Goal: Task Accomplishment & Management: Complete application form

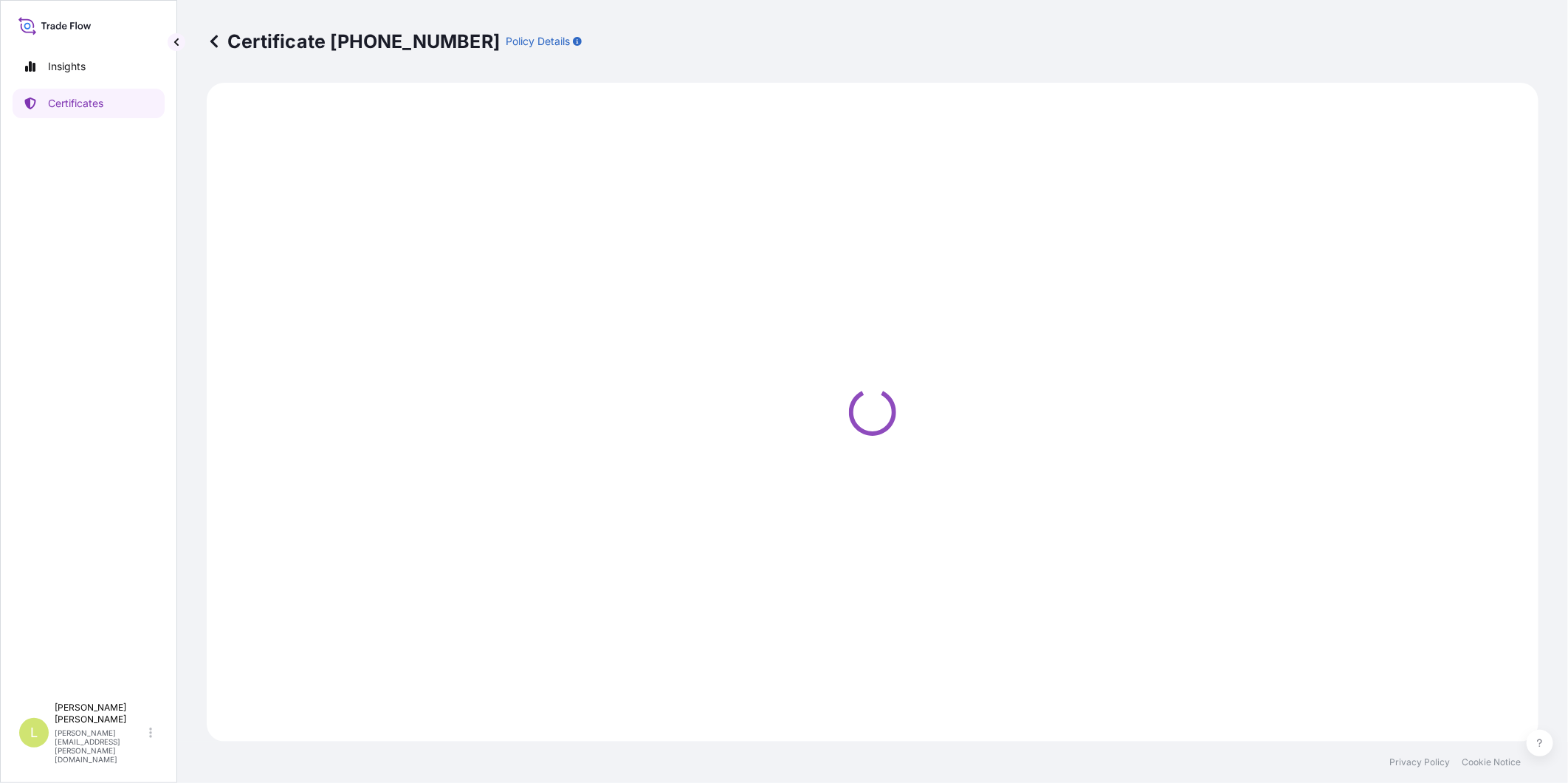
select select "Ocean Vessel"
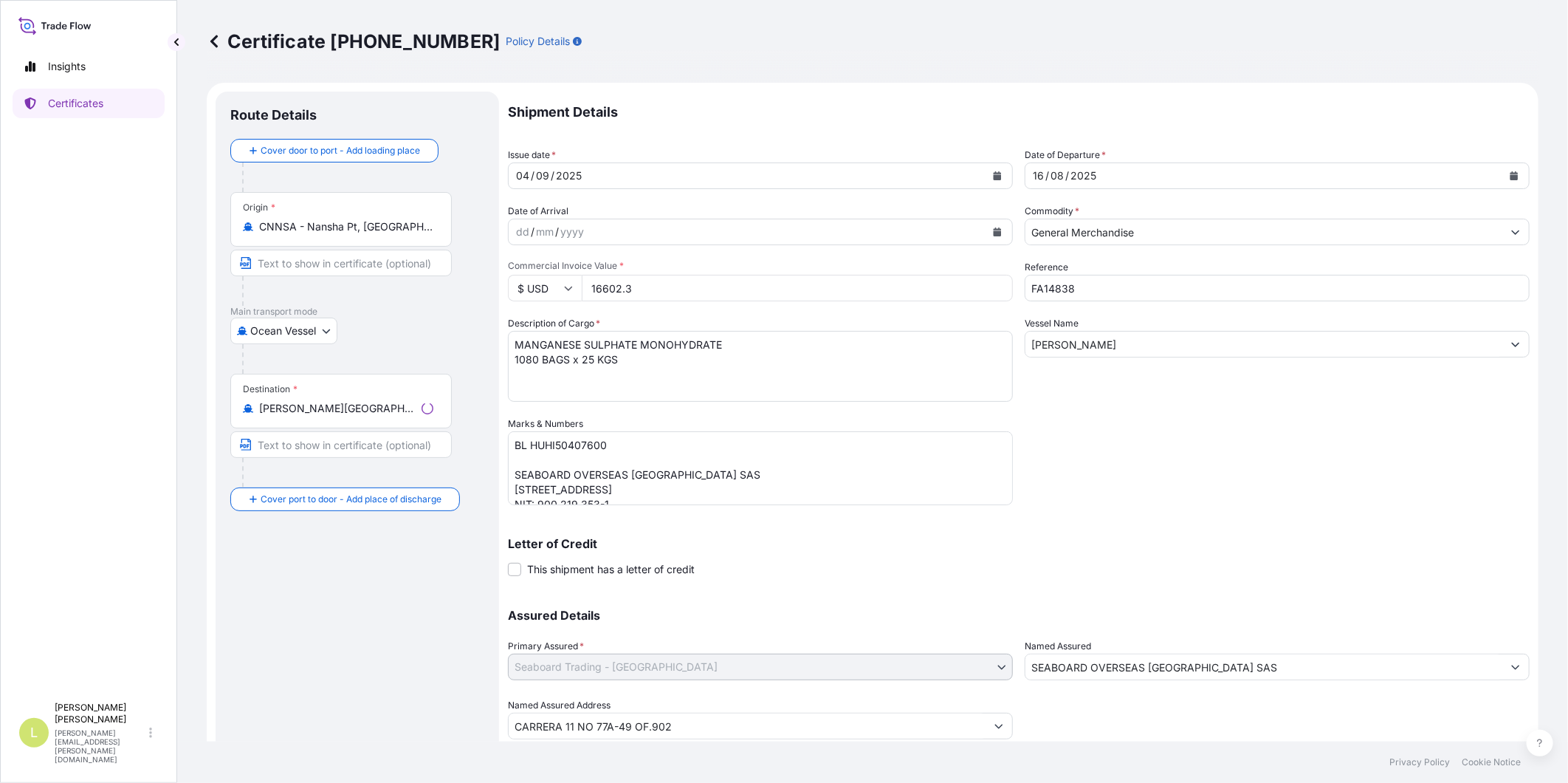
select select "31639"
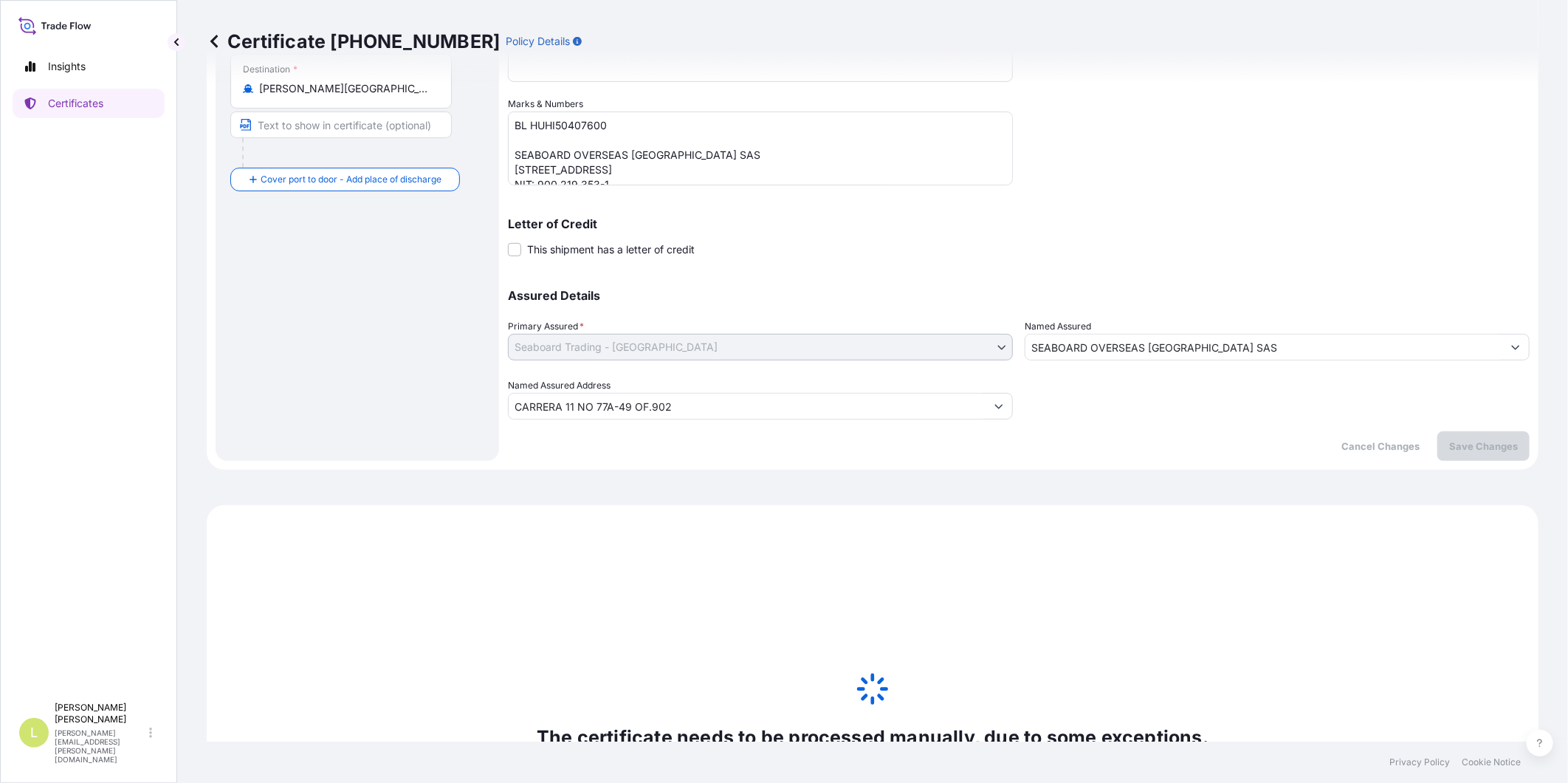
scroll to position [614, 0]
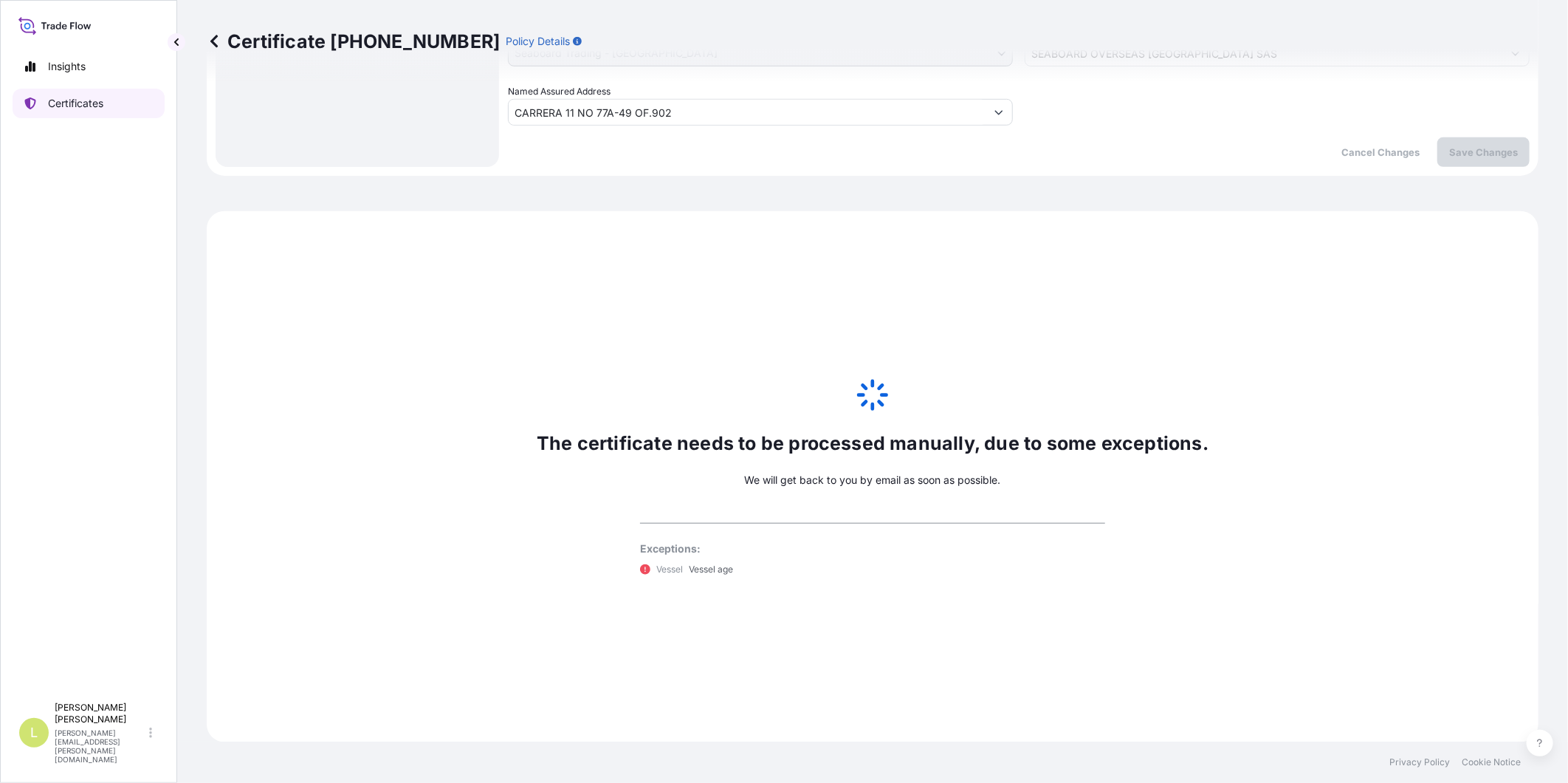
click at [86, 102] on p "Certificates" at bounding box center [76, 103] width 56 height 15
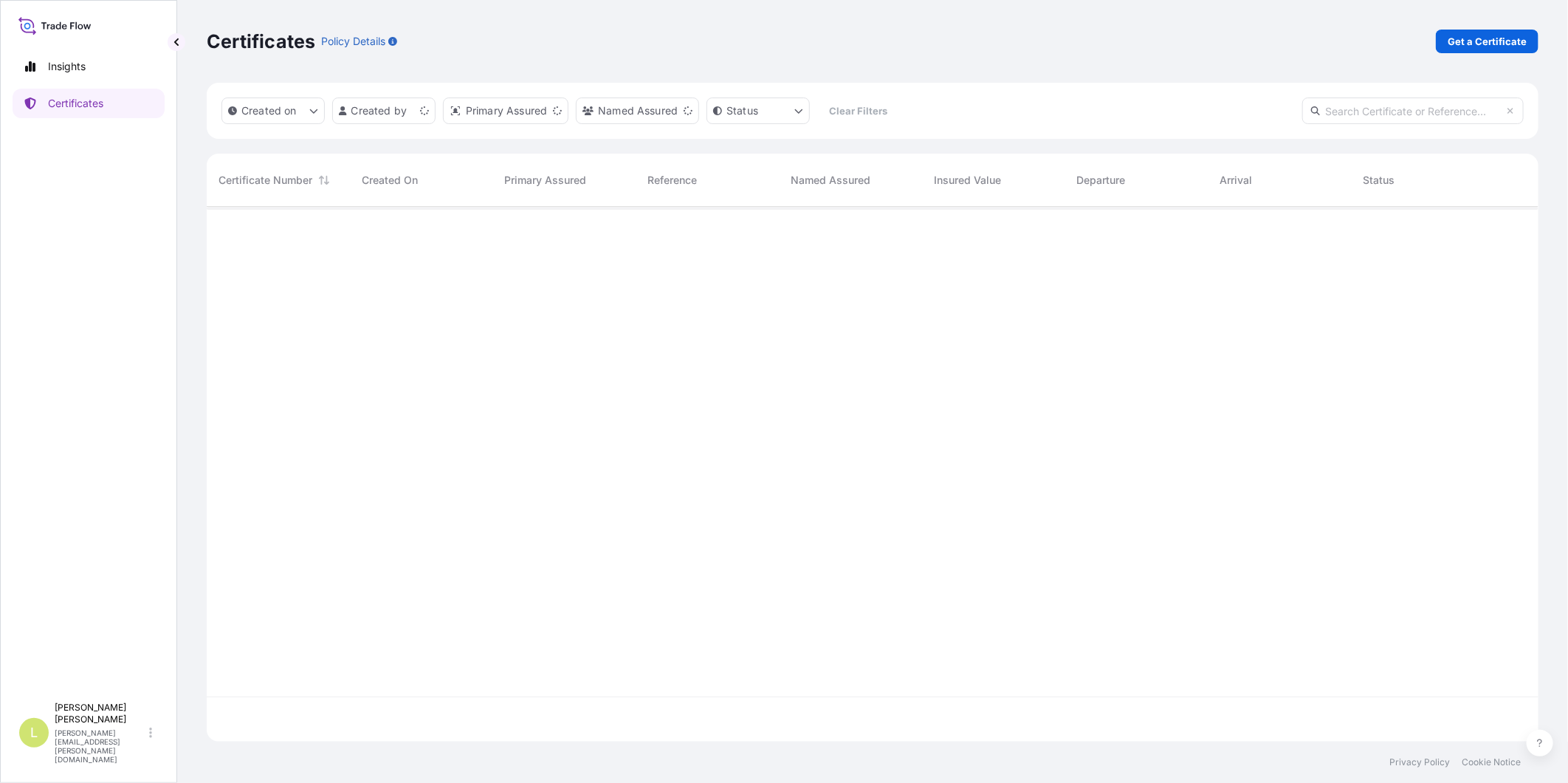
scroll to position [530, 1319]
click at [1513, 38] on p "Get a Certificate" at bounding box center [1486, 41] width 79 height 15
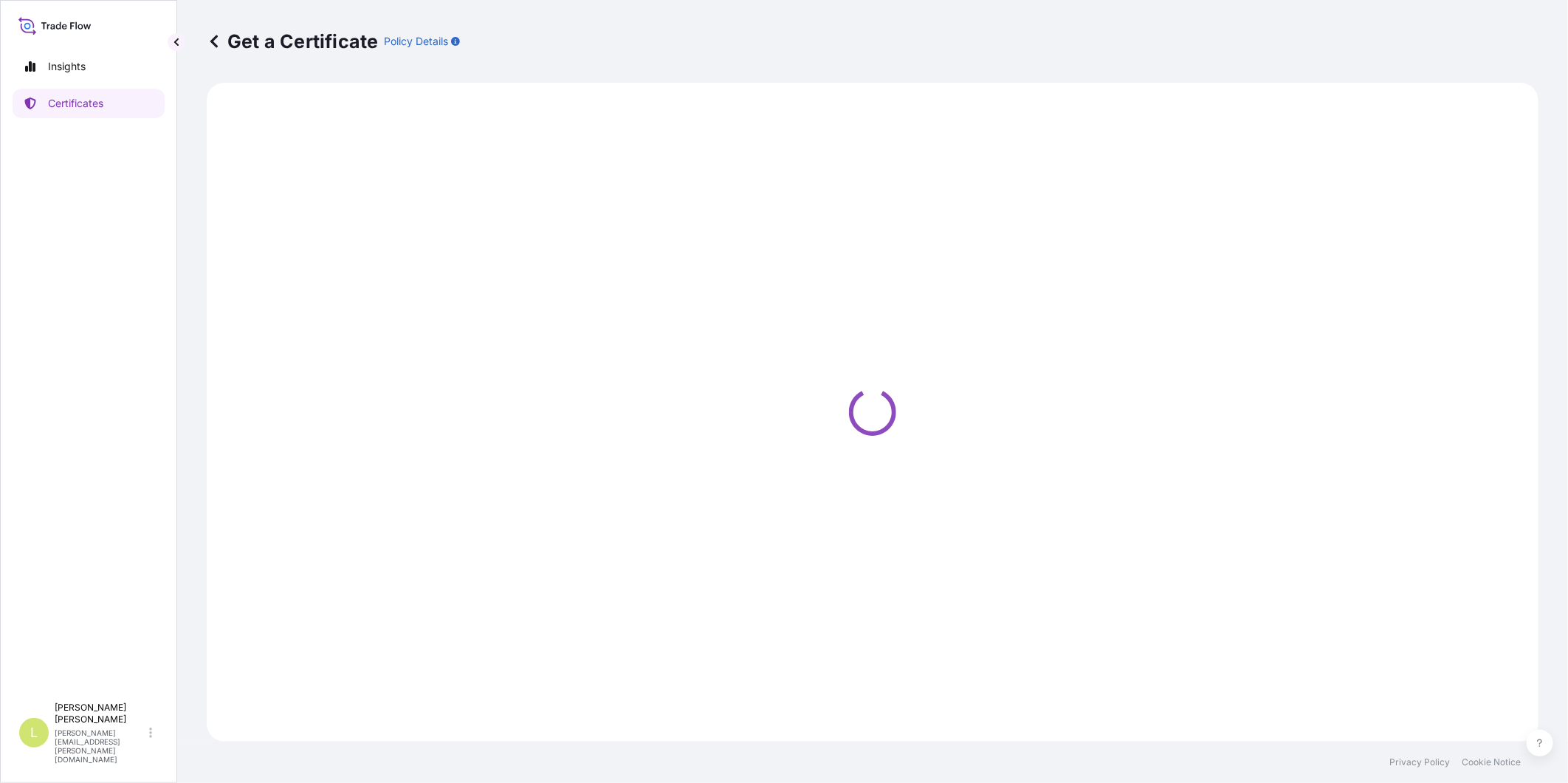
select select "Barge"
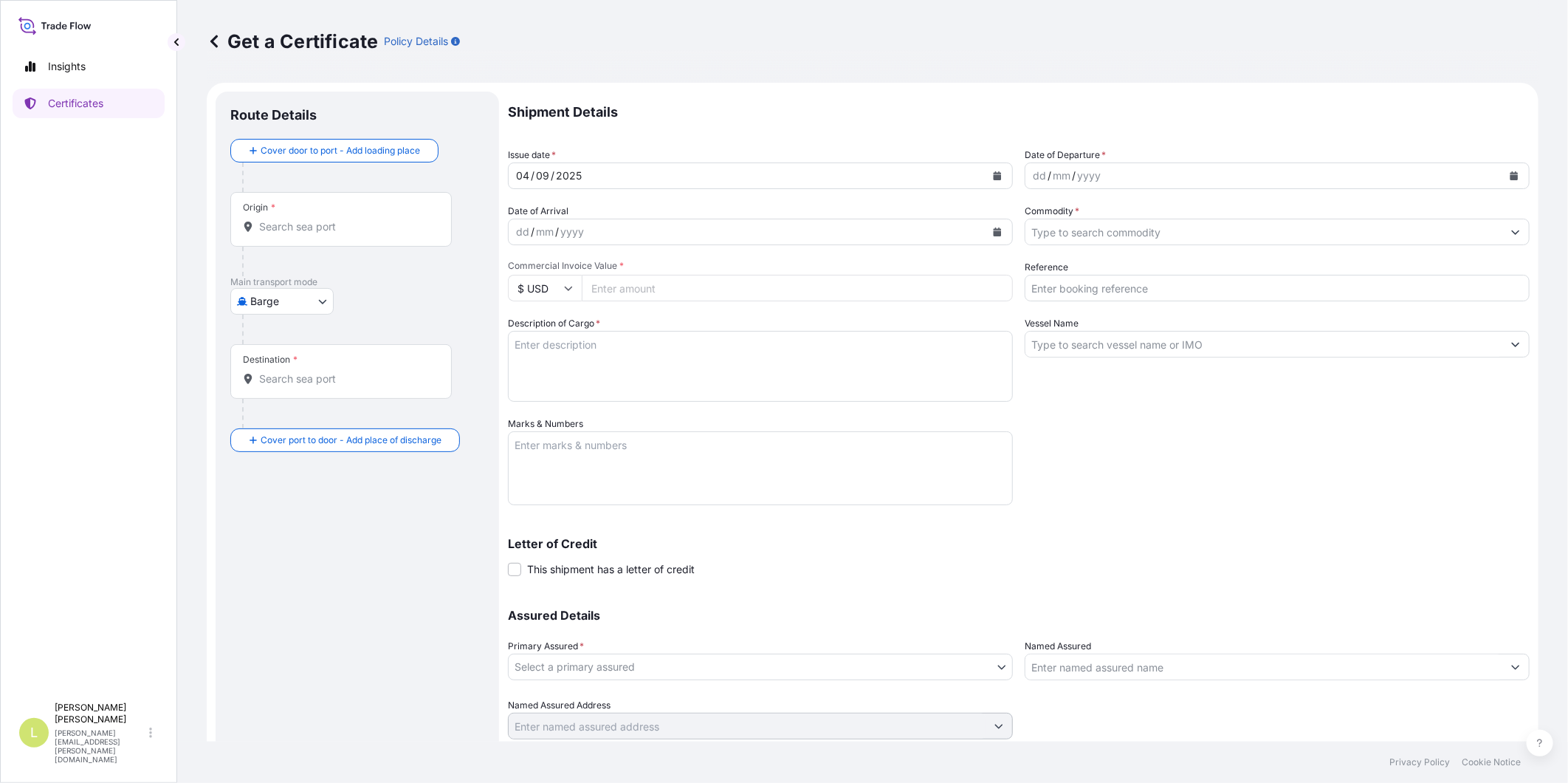
click at [601, 289] on input "Commercial Invoice Value *" at bounding box center [797, 288] width 431 height 27
type input "164875"
type input "164875.15"
click at [1264, 615] on p "Assured Details" at bounding box center [1019, 615] width 1022 height 12
click at [1509, 176] on icon "Calendar" at bounding box center [1513, 176] width 9 height 9
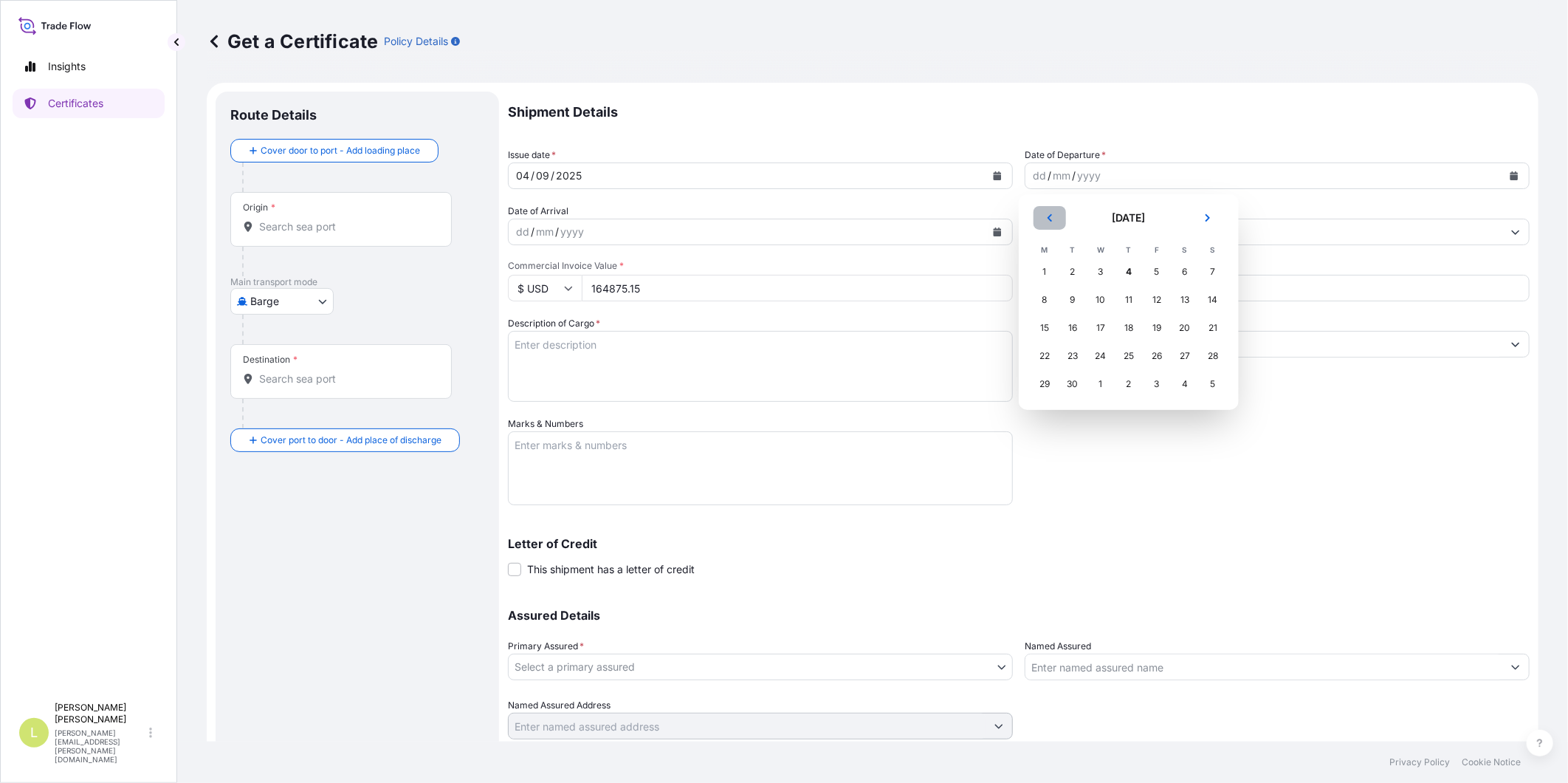
click at [1041, 216] on button "Previous" at bounding box center [1049, 217] width 32 height 23
click at [1095, 327] on div "13" at bounding box center [1100, 328] width 27 height 27
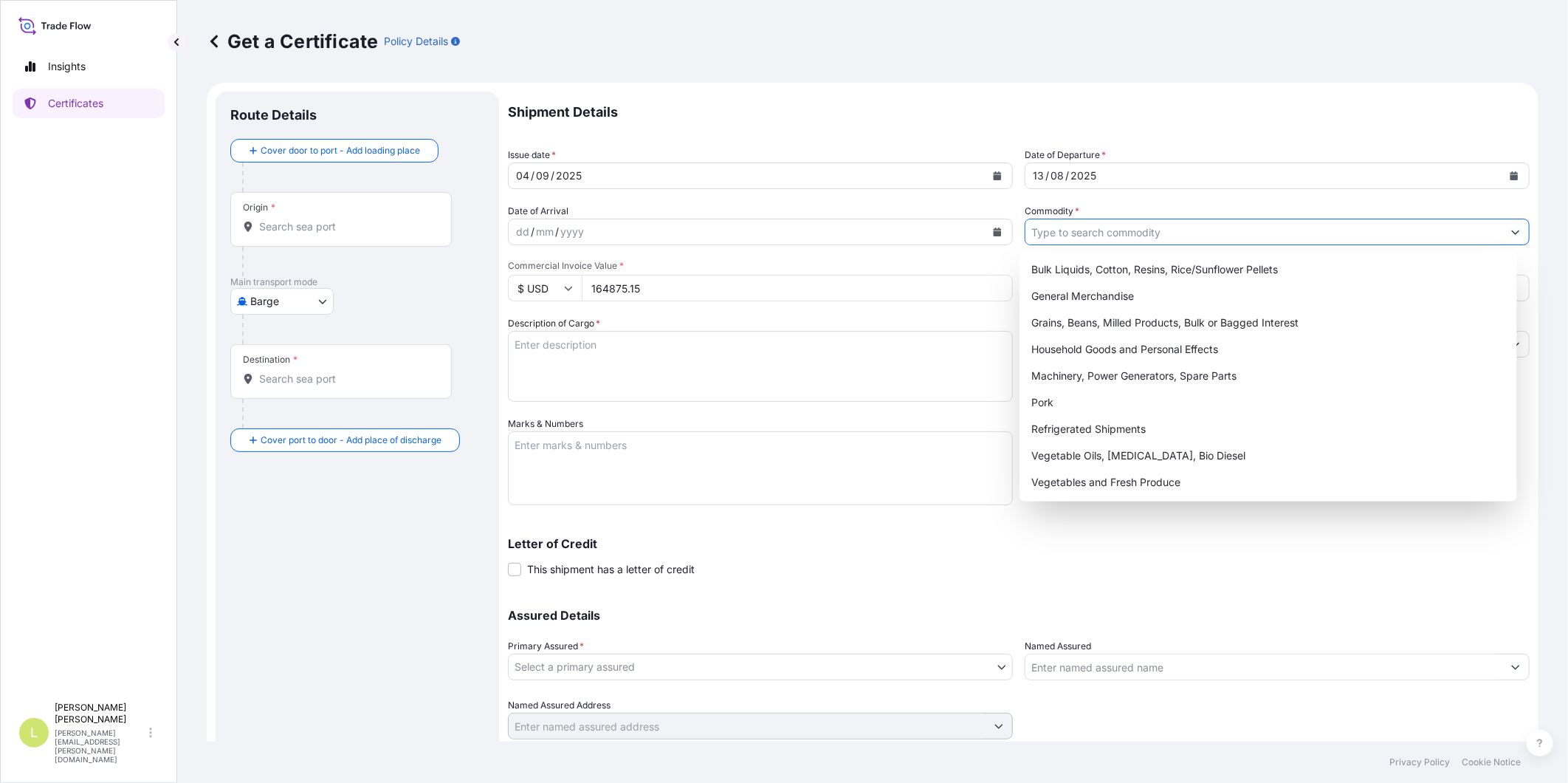
click at [1071, 231] on input "Commodity *" at bounding box center [1263, 231] width 477 height 27
click at [1078, 289] on div "General Merchandise" at bounding box center [1267, 295] width 486 height 27
type input "General Merchandise"
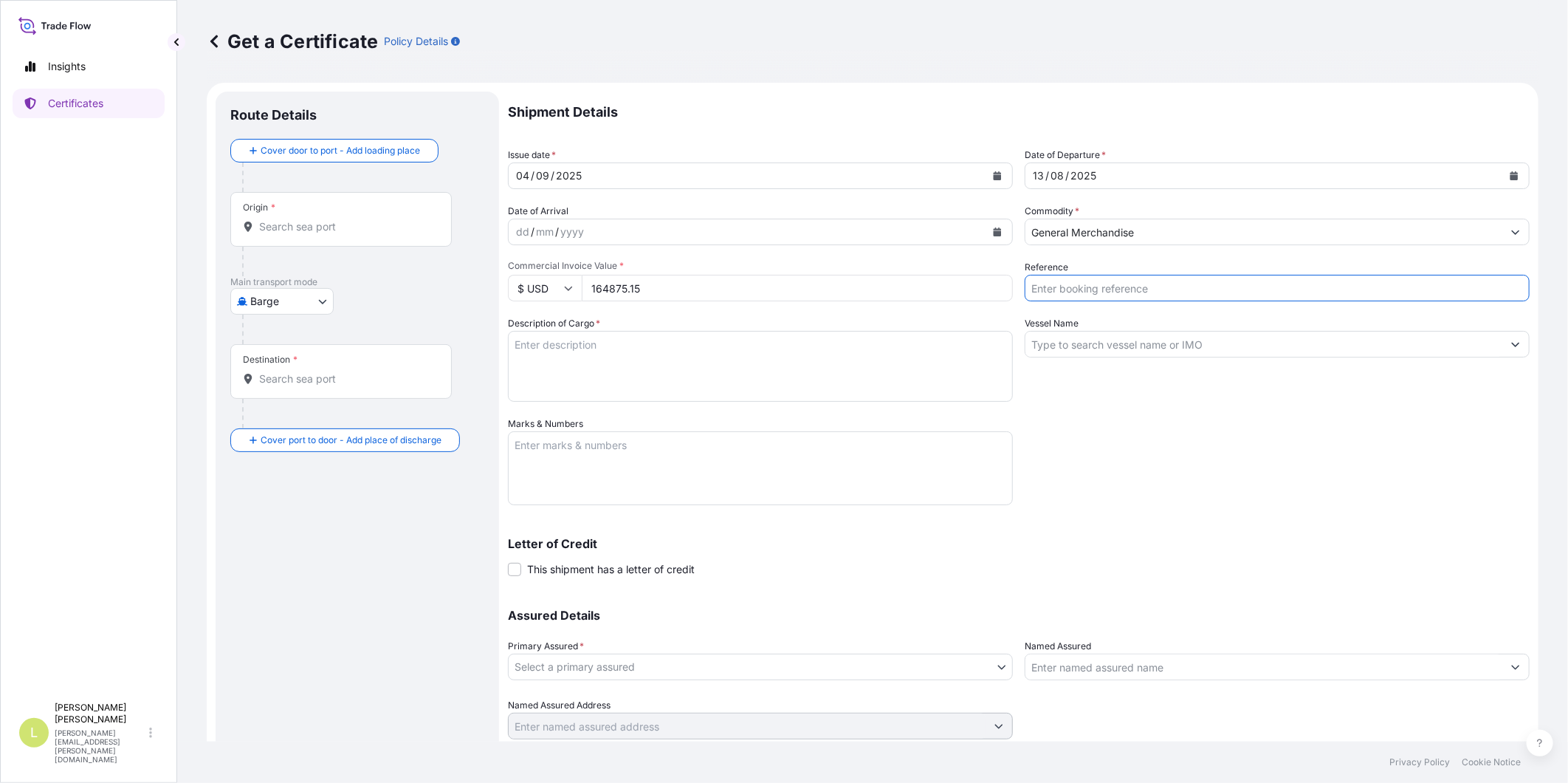
click at [1079, 289] on input "Reference" at bounding box center [1276, 288] width 505 height 27
type input "D"
type input "FA14797"
click at [1088, 336] on input "Vessel Name" at bounding box center [1263, 344] width 477 height 27
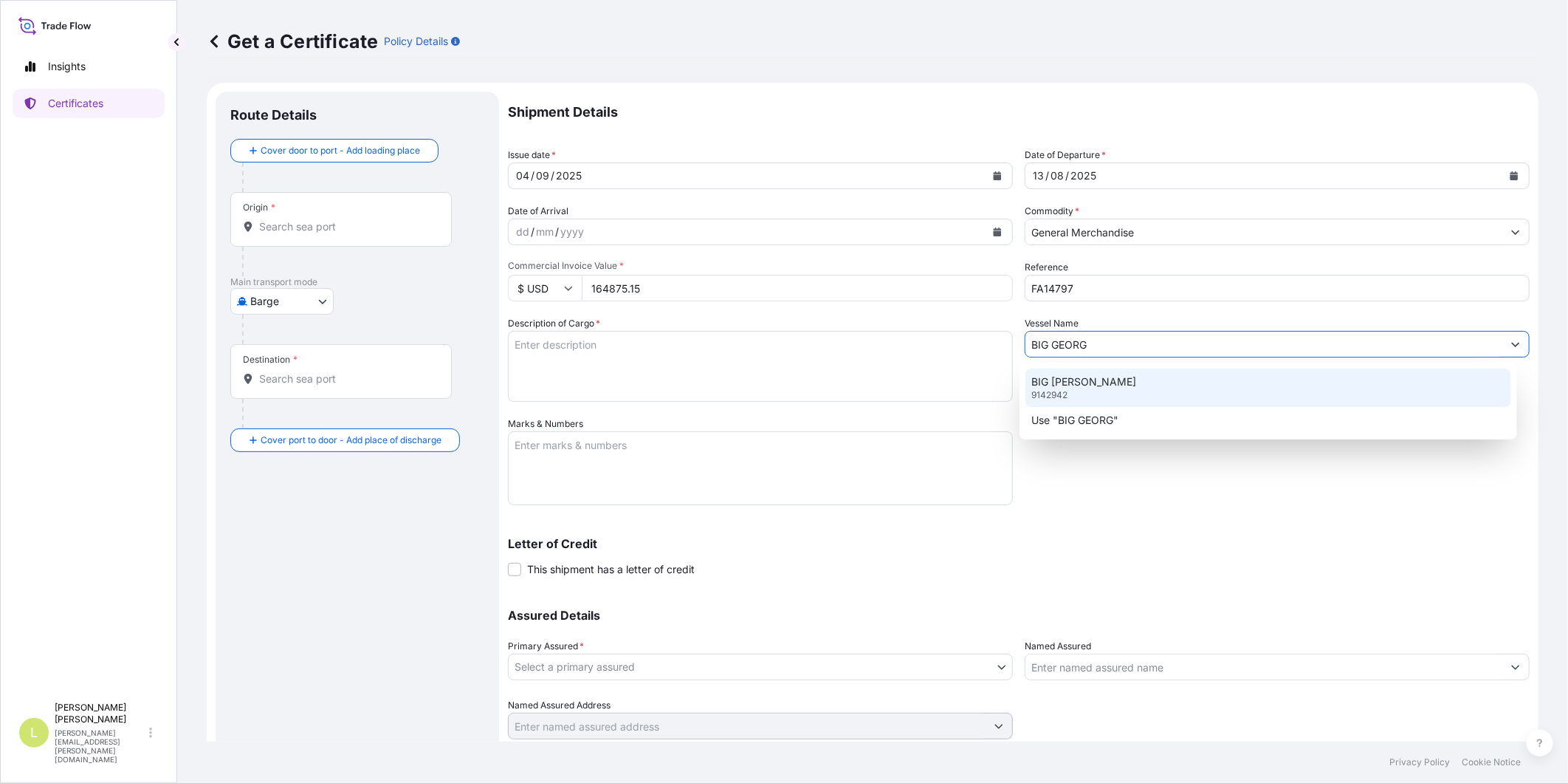
click at [1127, 392] on div "BIG [PERSON_NAME] 9142942" at bounding box center [1267, 388] width 486 height 38
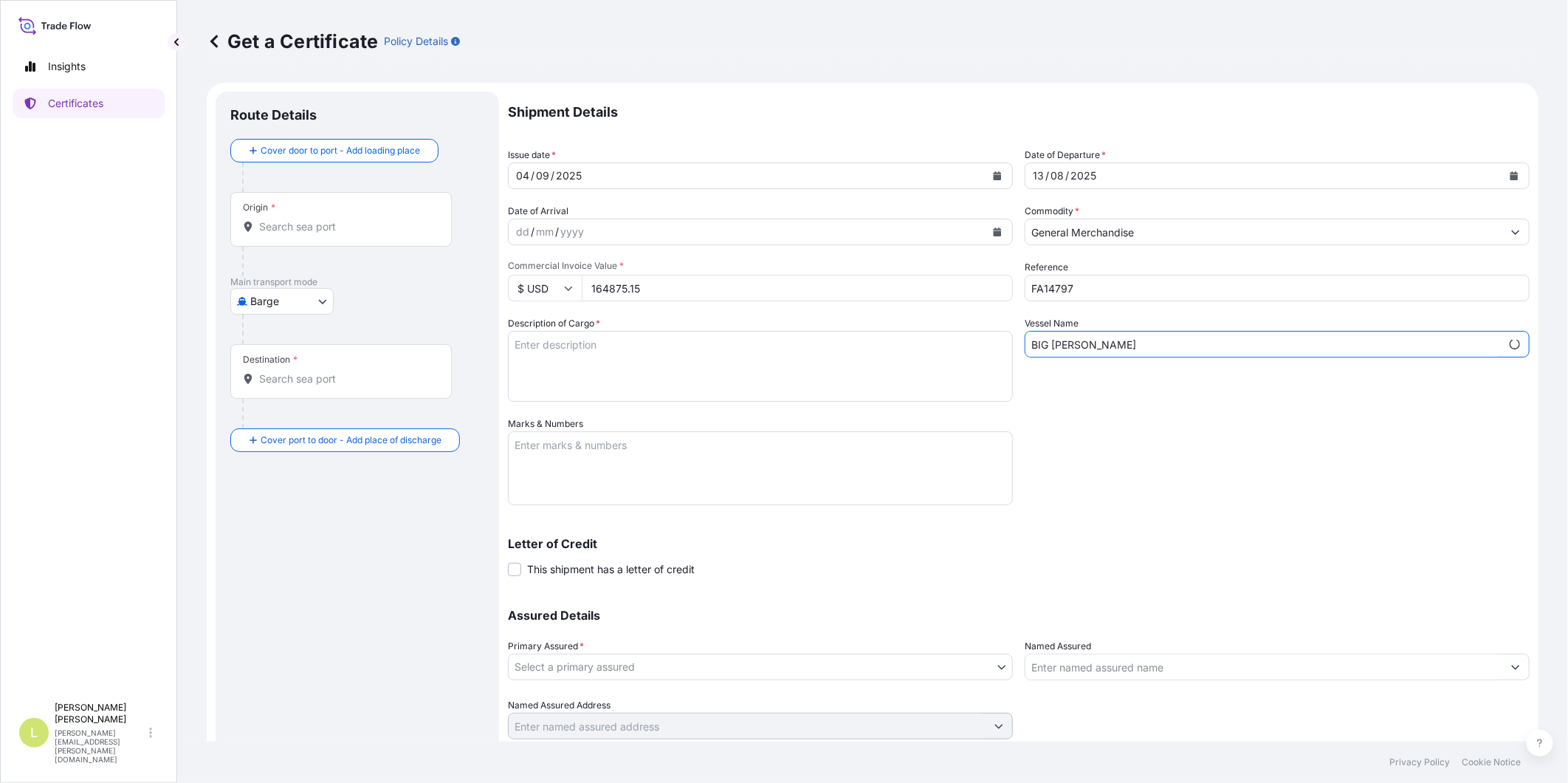
type input "BIG [PERSON_NAME]"
click at [615, 373] on textarea "Description of Cargo *" at bounding box center [760, 367] width 505 height 71
click at [611, 458] on textarea "Marks & Numbers" at bounding box center [760, 468] width 505 height 74
click at [596, 446] on textarea "BL" at bounding box center [760, 468] width 505 height 74
paste textarea "ONEYDLCF08891700"
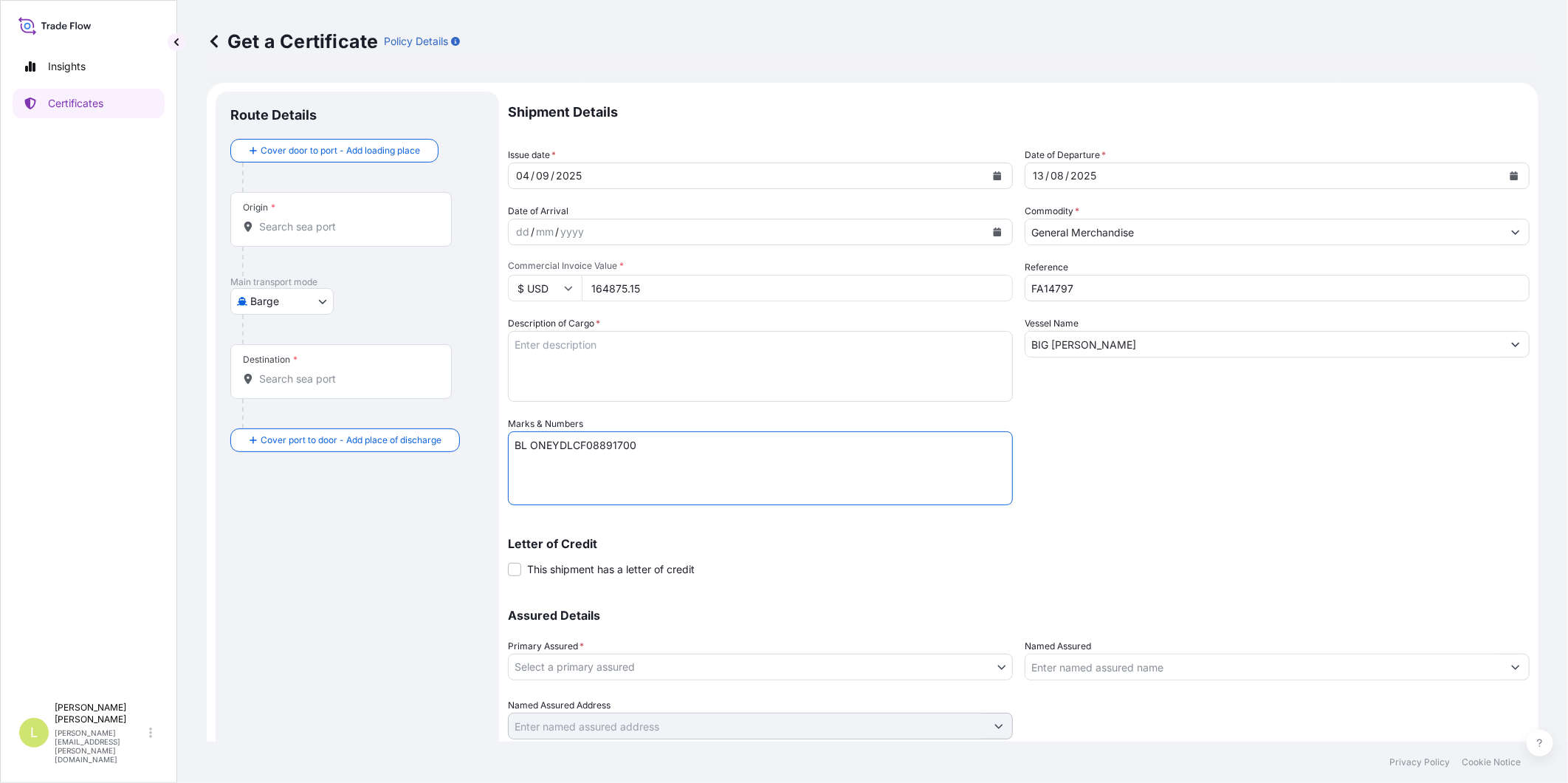
paste textarea "SEABOARD OVERSEAS [GEOGRAPHIC_DATA] SAS [STREET_ADDRESS] NIT: 900.219.353-1"
type textarea "BL ONEYDLCF08891700 SEABOARD OVERSEAS [GEOGRAPHIC_DATA] SAS [STREET_ADDRESS] NI…"
click at [572, 356] on textarea "Description of Cargo *" at bounding box center [760, 367] width 505 height 71
click at [533, 346] on textarea "Description of Cargo *" at bounding box center [760, 367] width 505 height 71
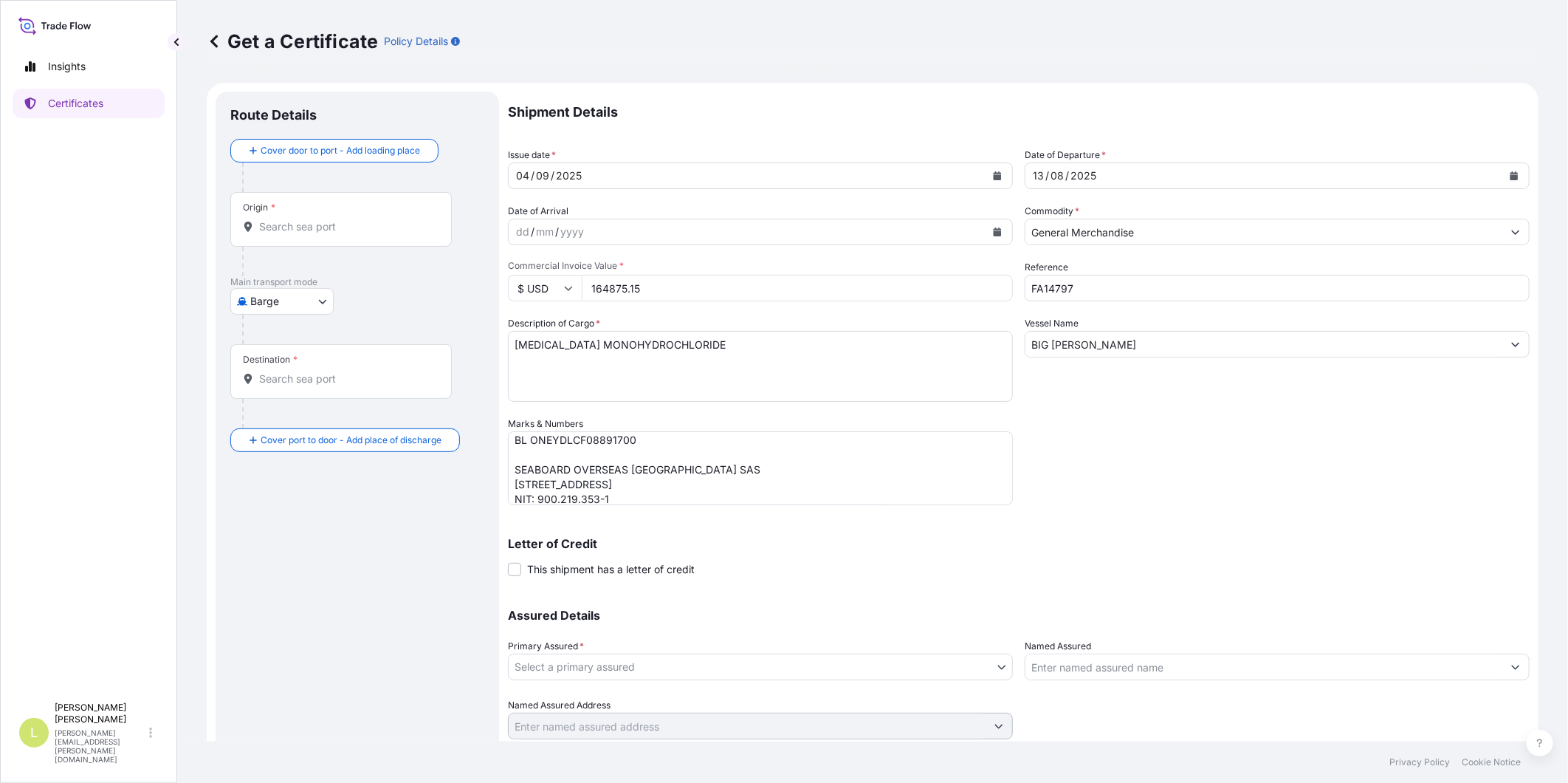
click at [572, 375] on textarea "[MEDICAL_DATA] MONOHYDROCHLORIDE" at bounding box center [760, 367] width 505 height 71
paste textarea "5800 BAGS x 25 KGS"
click at [579, 385] on textarea "[MEDICAL_DATA] MONOHYDROCHLORIDE 5800 BAGS x 25 KGS" at bounding box center [760, 367] width 505 height 71
click at [573, 361] on textarea "[MEDICAL_DATA] MONOHYDROCHLORIDE 5800 BAGS x 25 KGS" at bounding box center [760, 367] width 505 height 71
type textarea "[MEDICAL_DATA] MONOHYDROCHLORIDE 5800 BAGS x 25 KGS"
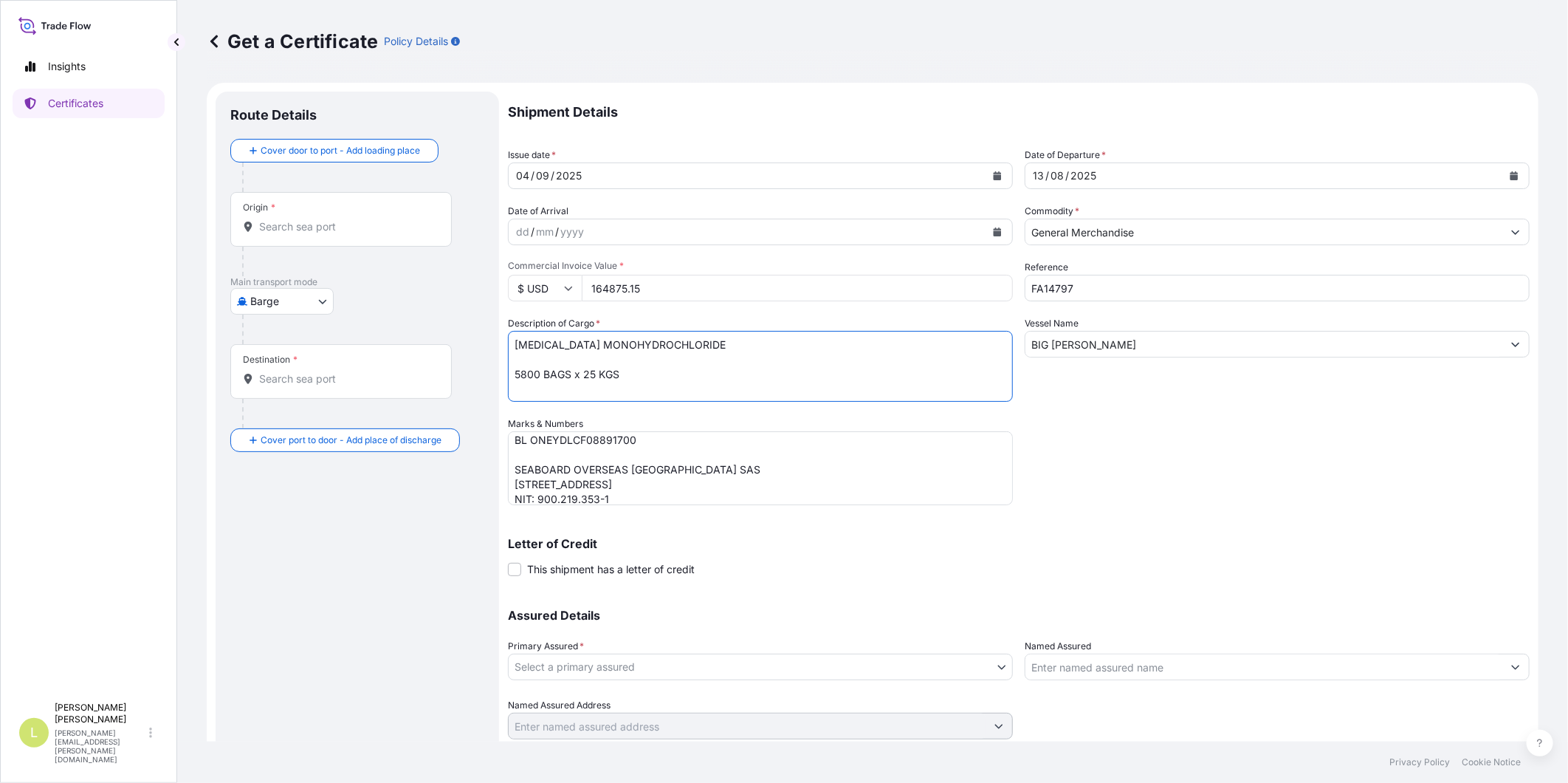
click at [281, 219] on input "Origin *" at bounding box center [346, 226] width 175 height 15
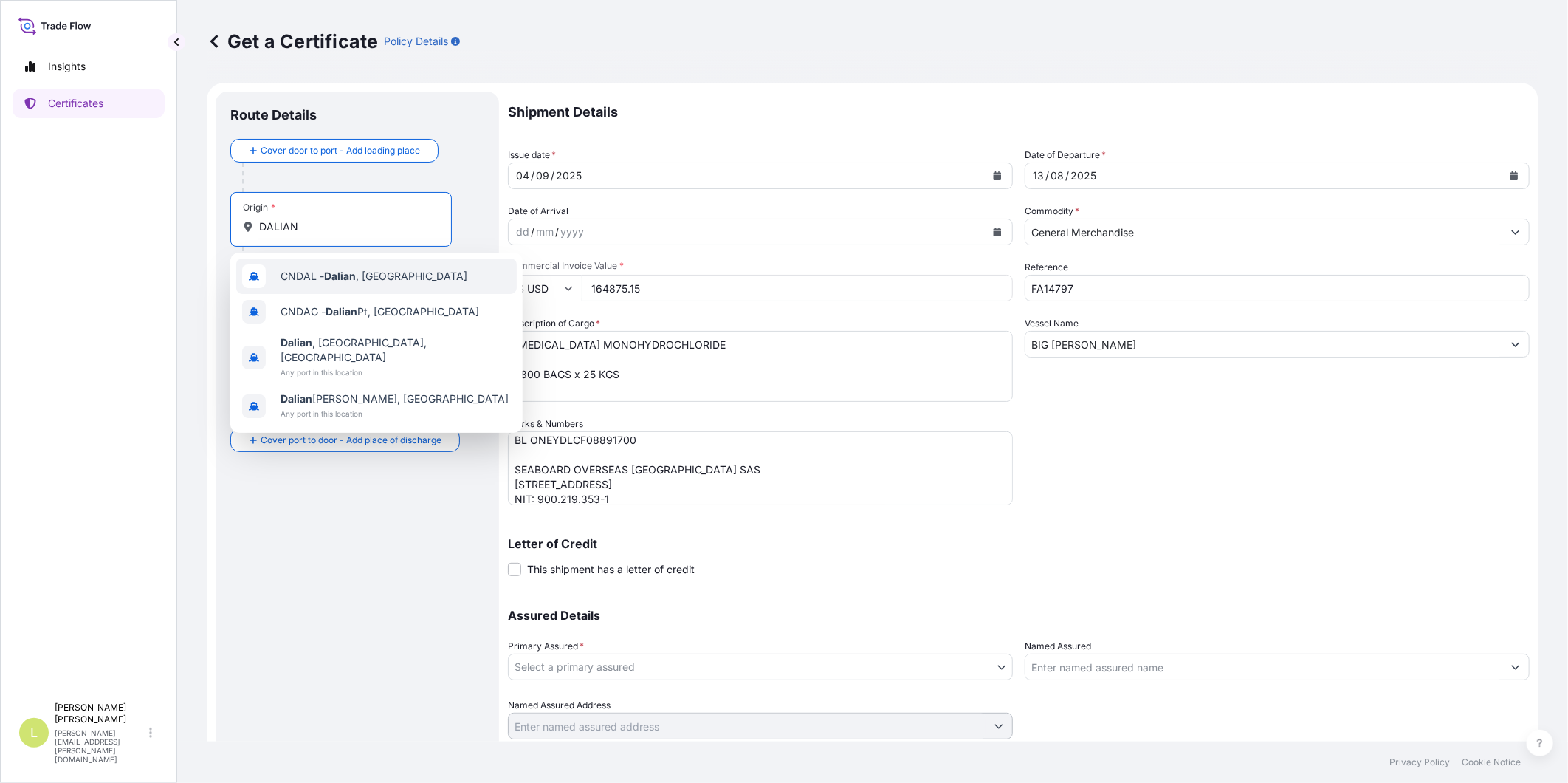
click at [396, 285] on div "CNDAL - [GEOGRAPHIC_DATA] , [GEOGRAPHIC_DATA]" at bounding box center [376, 275] width 281 height 36
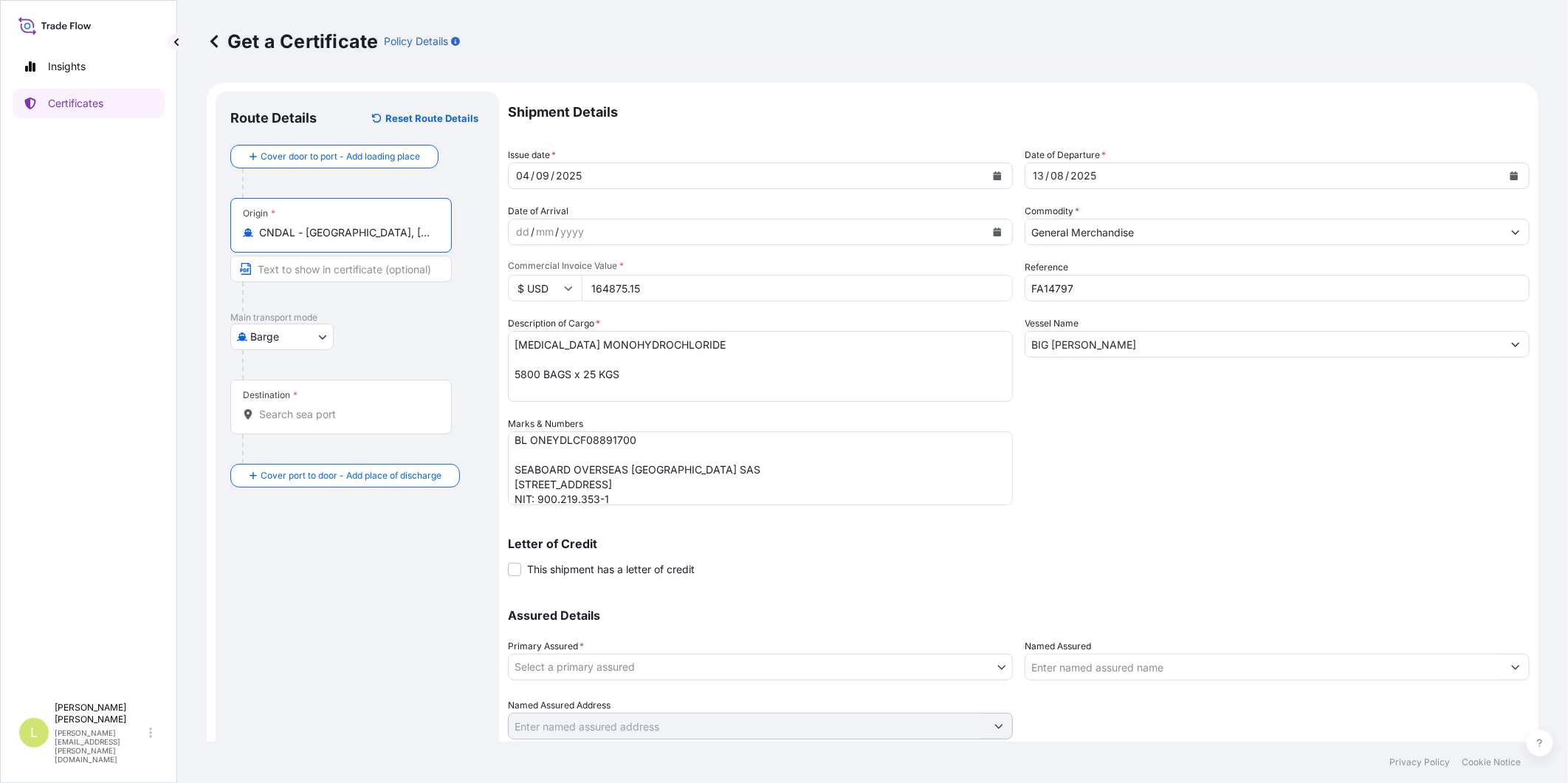
type input "CNDAL - [GEOGRAPHIC_DATA], [GEOGRAPHIC_DATA]"
click at [294, 406] on div "Destination *" at bounding box center [341, 407] width 222 height 55
click at [294, 407] on input "Destination *" at bounding box center [346, 414] width 175 height 15
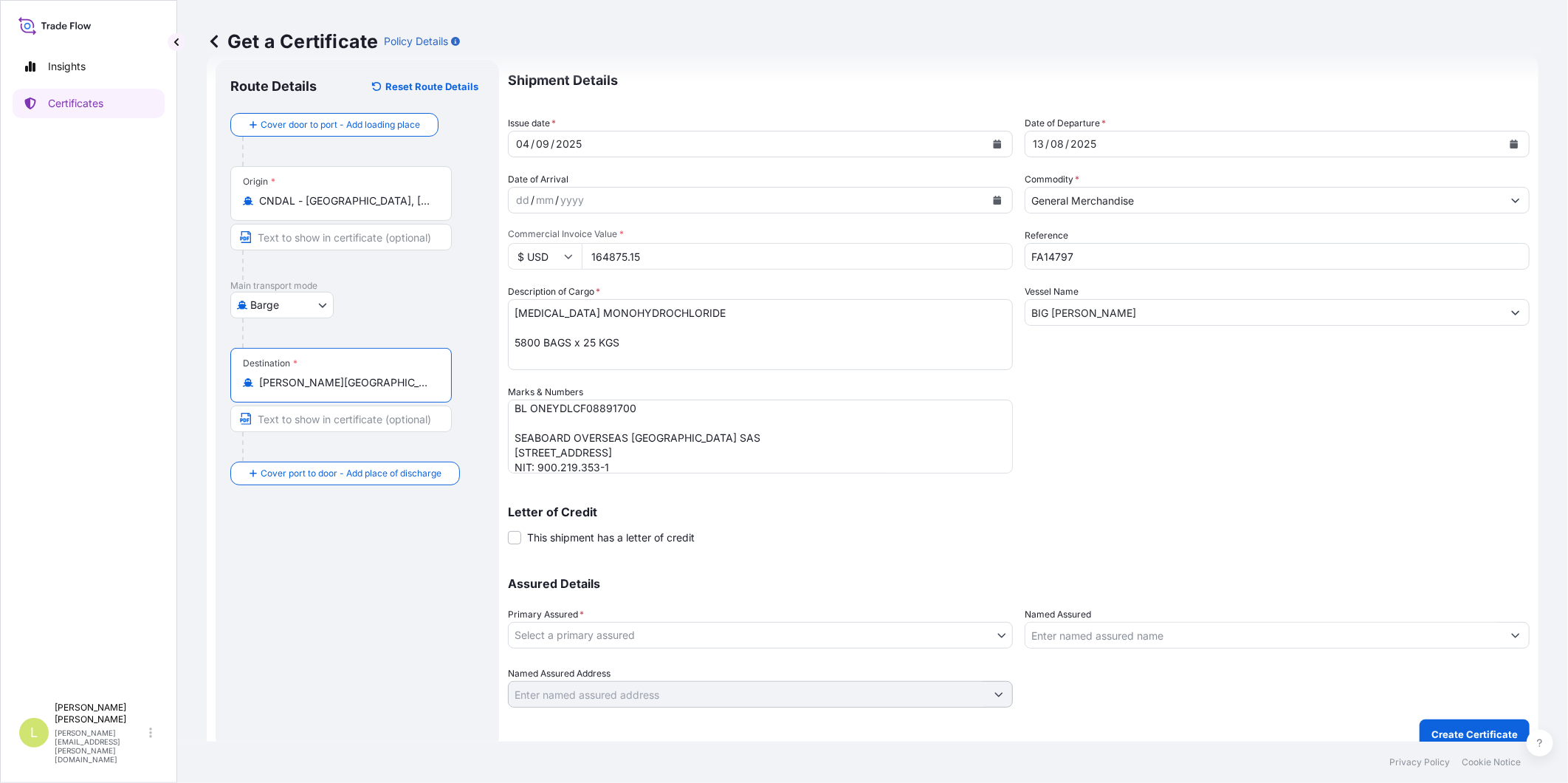
scroll to position [47, 0]
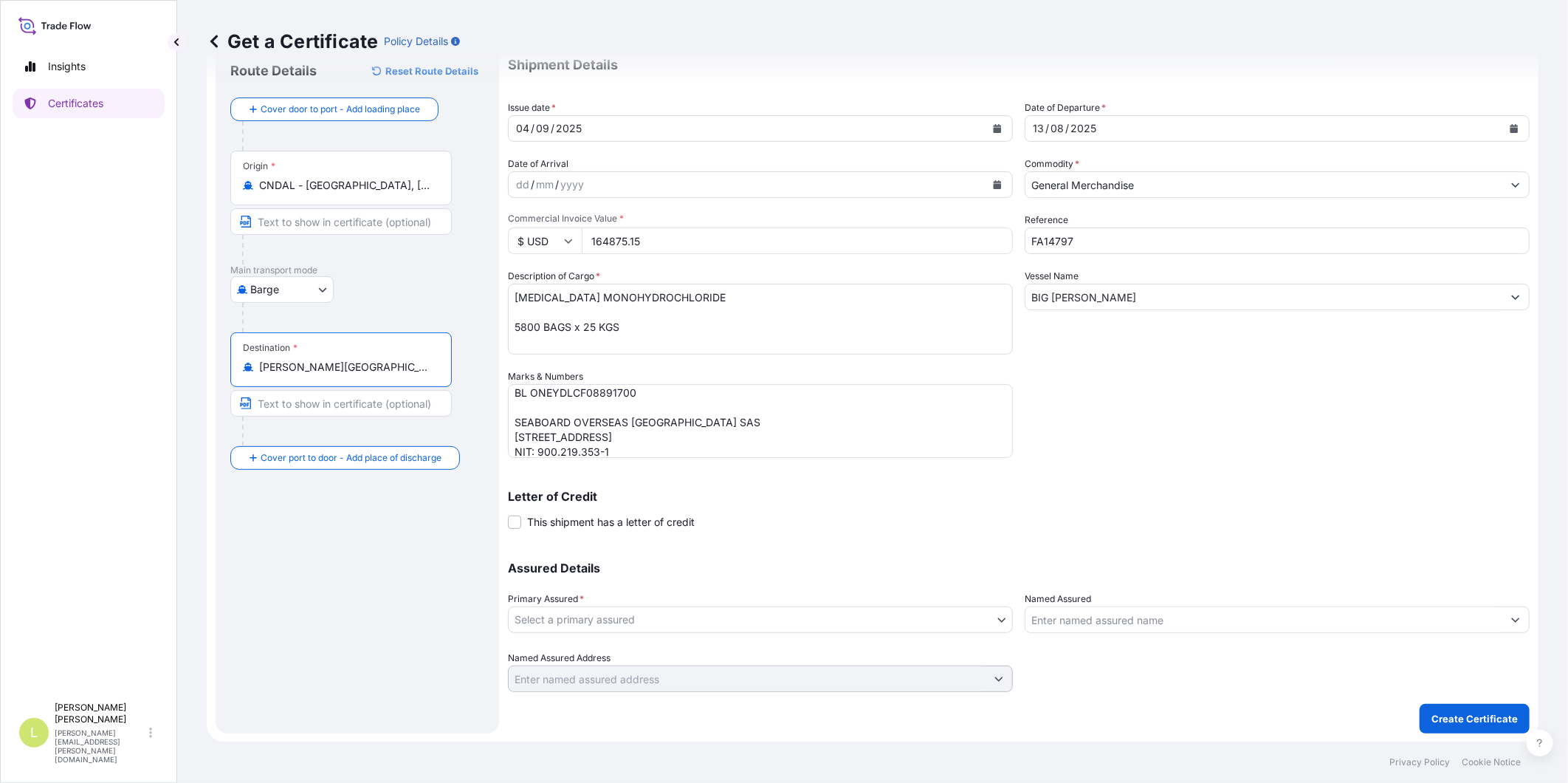
type input "[PERSON_NAME][GEOGRAPHIC_DATA], [GEOGRAPHIC_DATA]"
click at [1096, 617] on input "Named Assured" at bounding box center [1263, 620] width 477 height 27
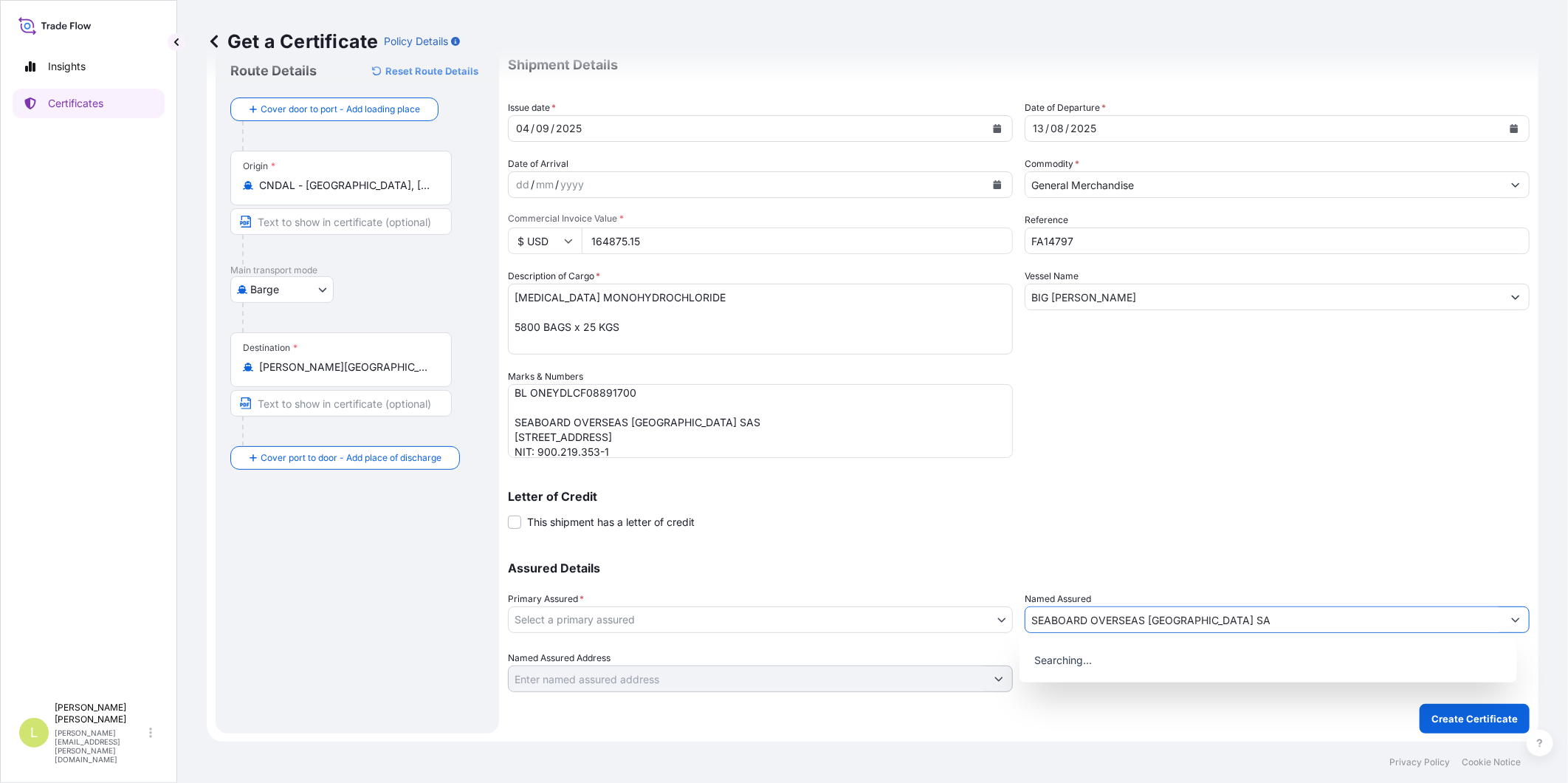
type input "SEABOARD OVERSEAS [GEOGRAPHIC_DATA] SAS"
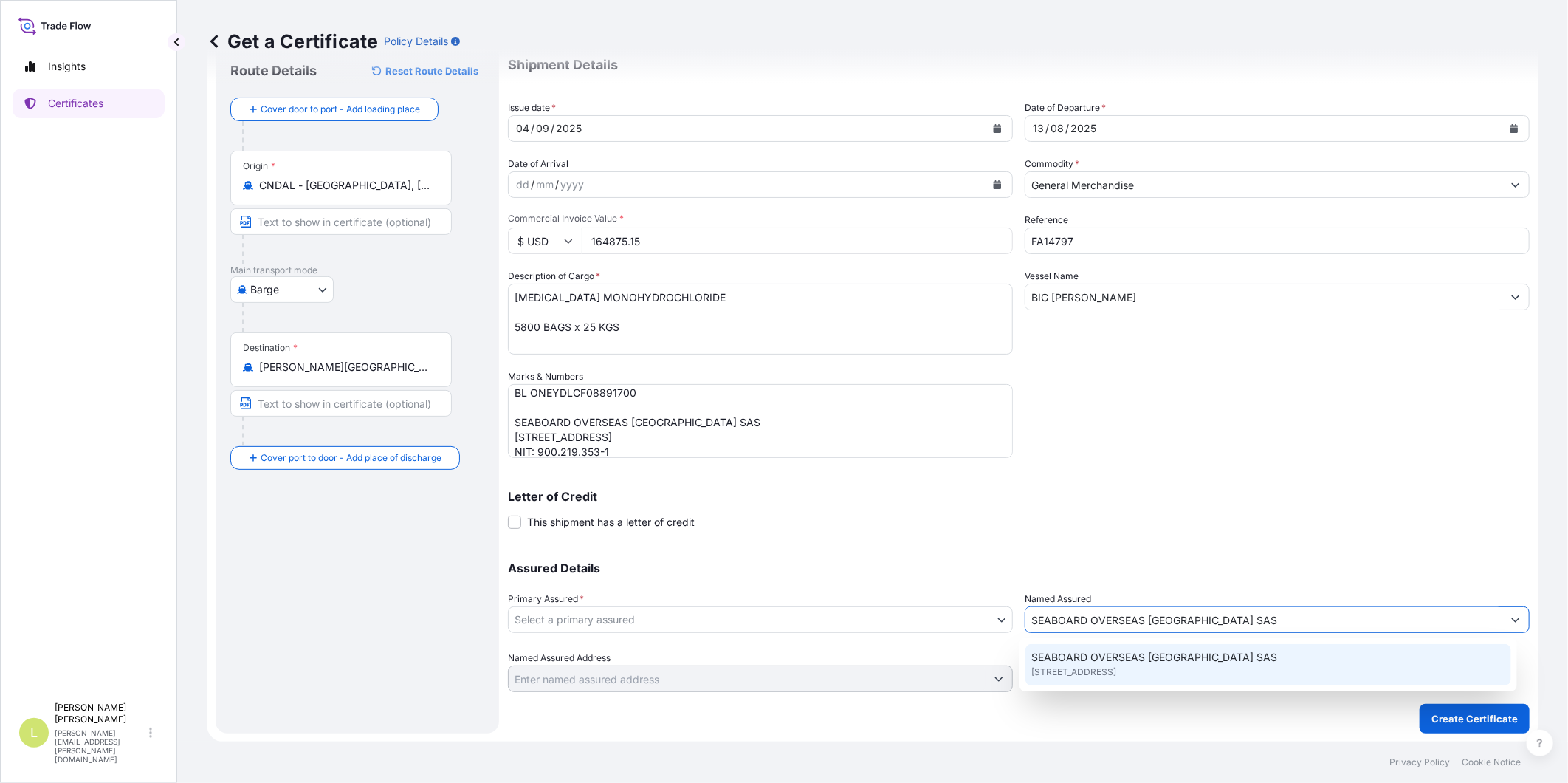
click at [1091, 681] on div "SEABOARD OVERSEAS [GEOGRAPHIC_DATA] SAS [STREET_ADDRESS]" at bounding box center [1267, 665] width 486 height 42
type input "CARRERA 11 NO 77A-49 OF.902"
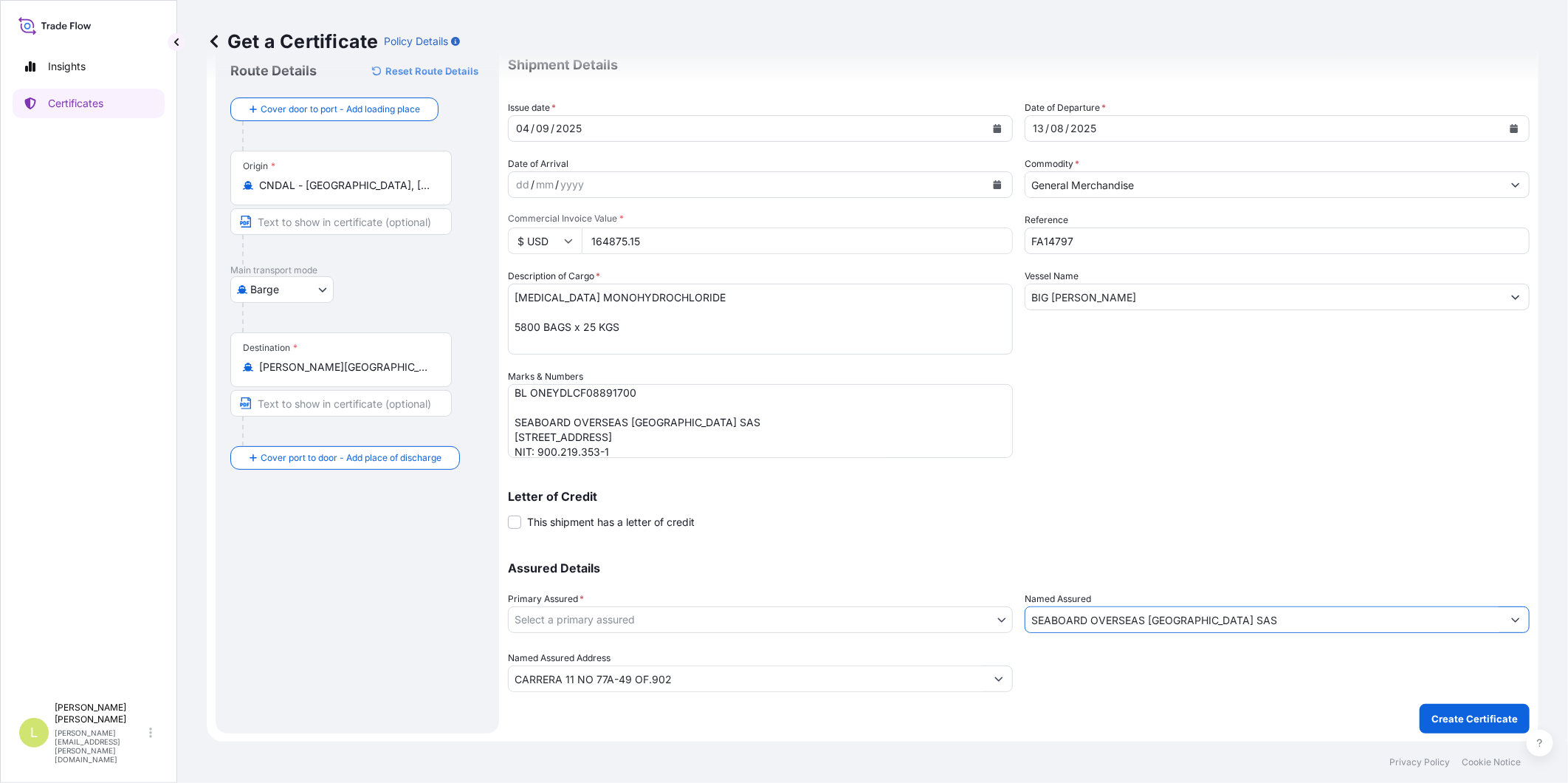
type input "SEABOARD OVERSEAS [GEOGRAPHIC_DATA] SAS"
click at [572, 626] on body "14 options available. 0 options available. 1 option available. Insights Certifi…" at bounding box center [784, 391] width 1568 height 783
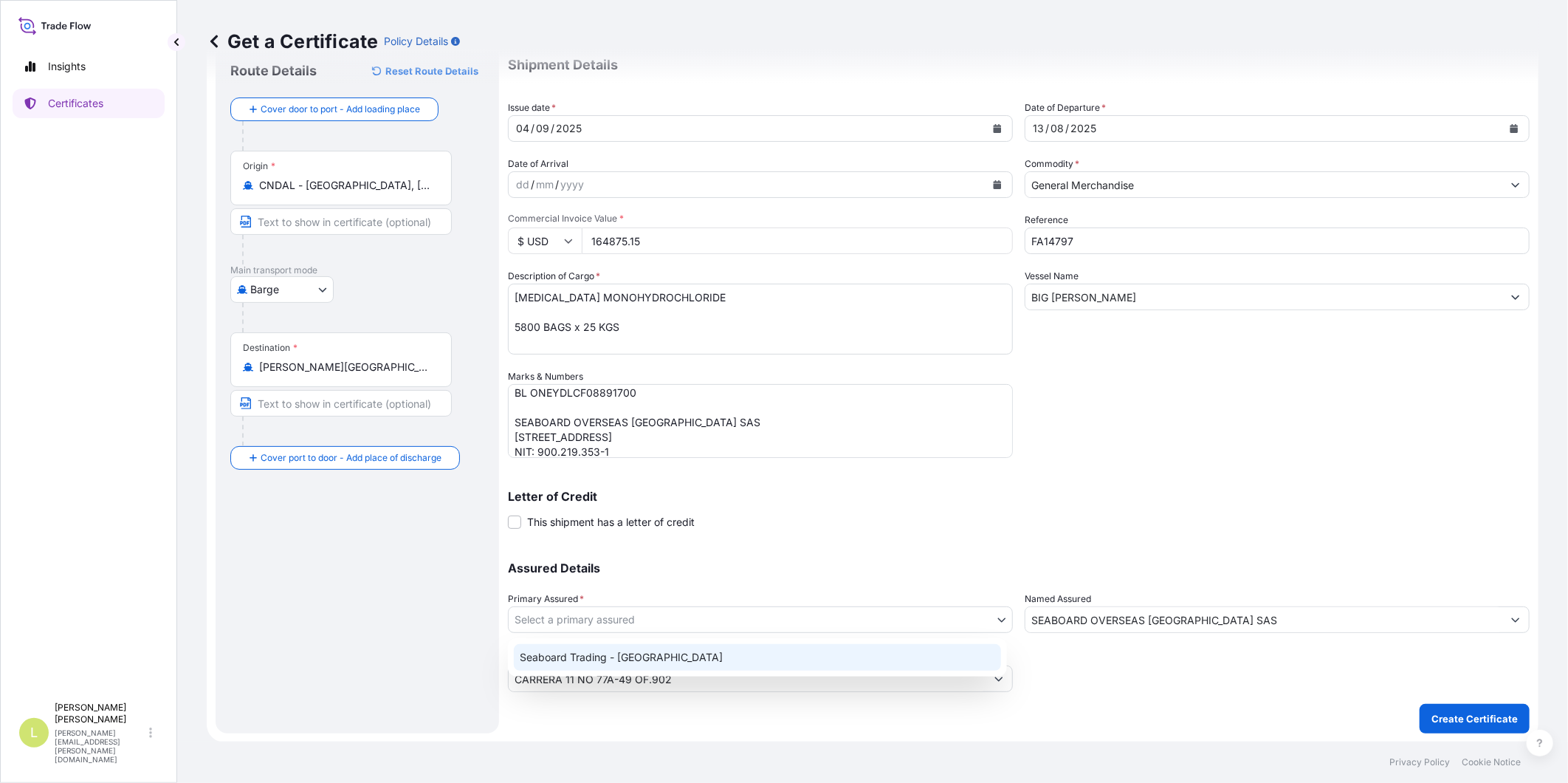
click at [602, 661] on div "Seaboard Trading - [GEOGRAPHIC_DATA]" at bounding box center [757, 657] width 487 height 27
select select "31639"
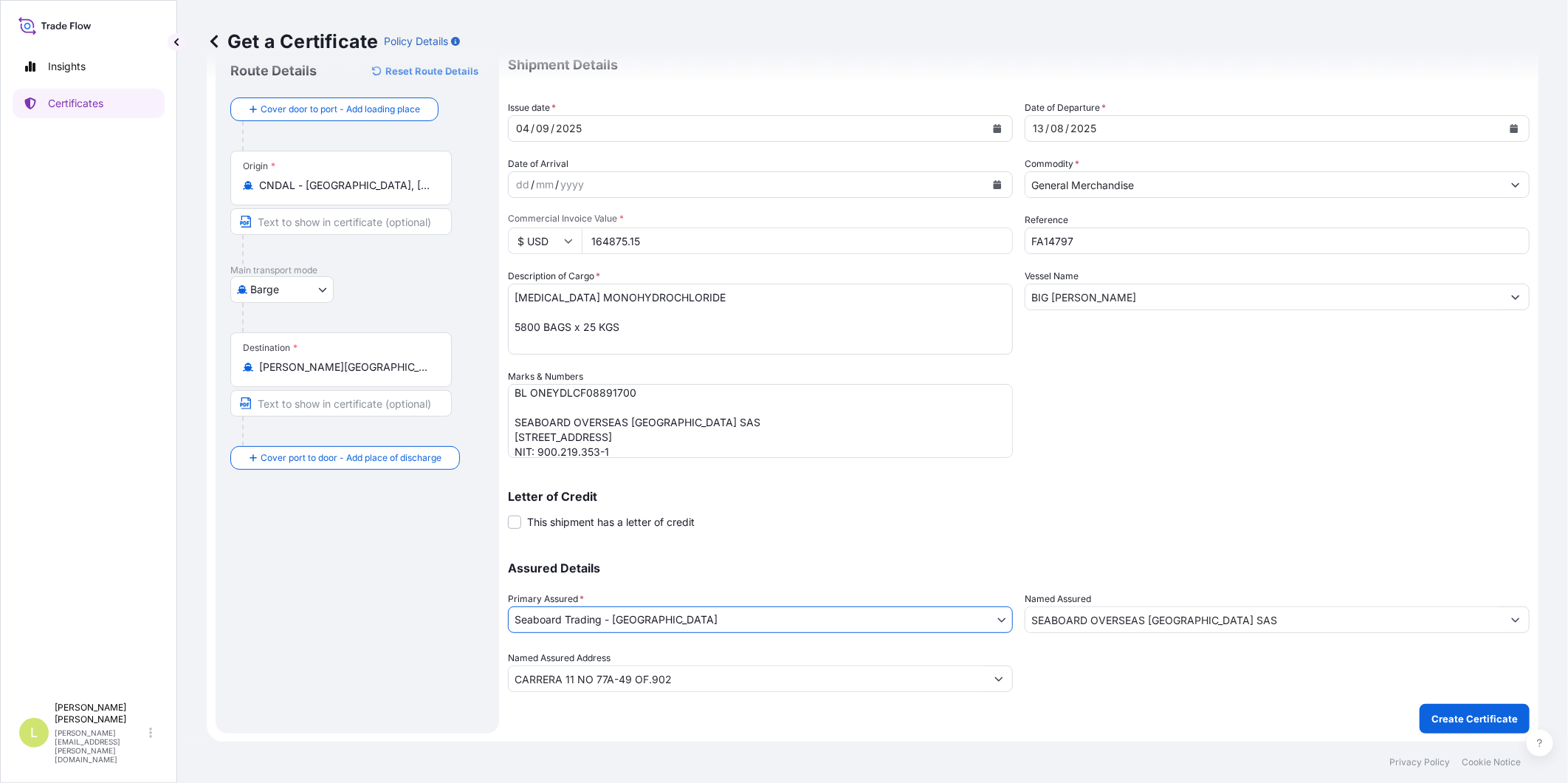
scroll to position [0, 0]
click at [1440, 709] on button "Create Certificate" at bounding box center [1474, 719] width 110 height 30
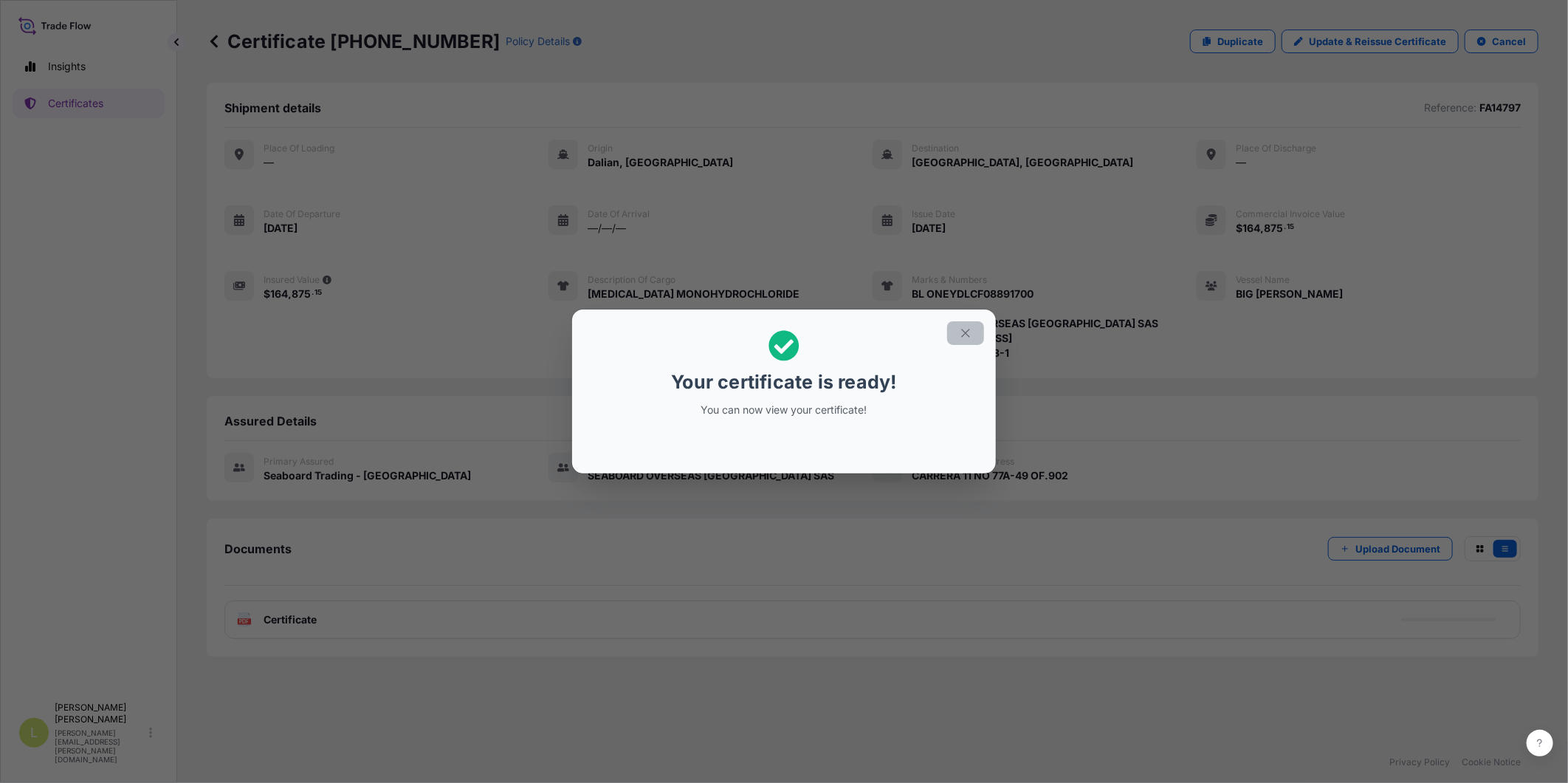
click at [956, 341] on button "button" at bounding box center [965, 333] width 36 height 23
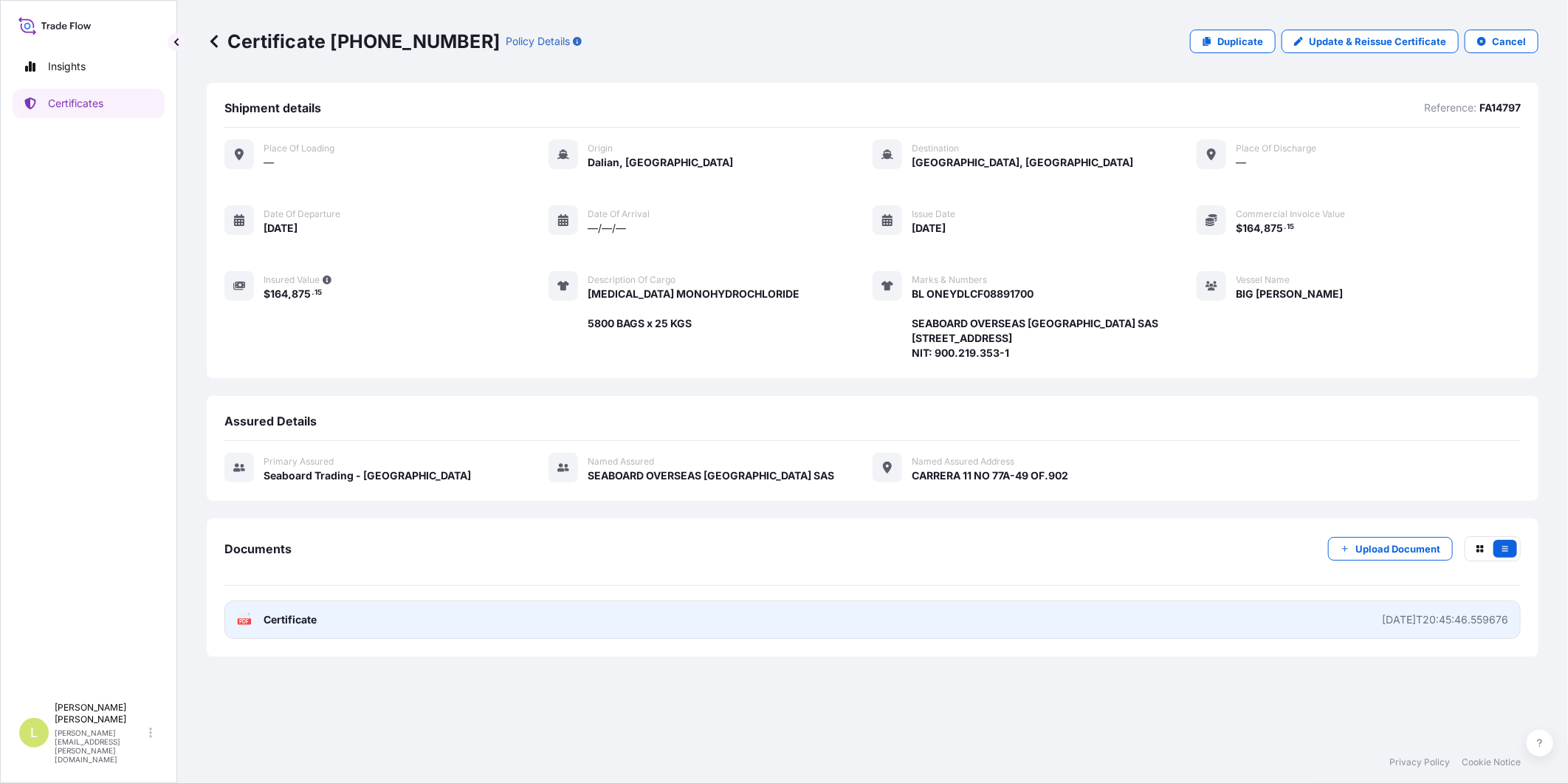
click at [301, 627] on span "Certificate" at bounding box center [289, 619] width 53 height 15
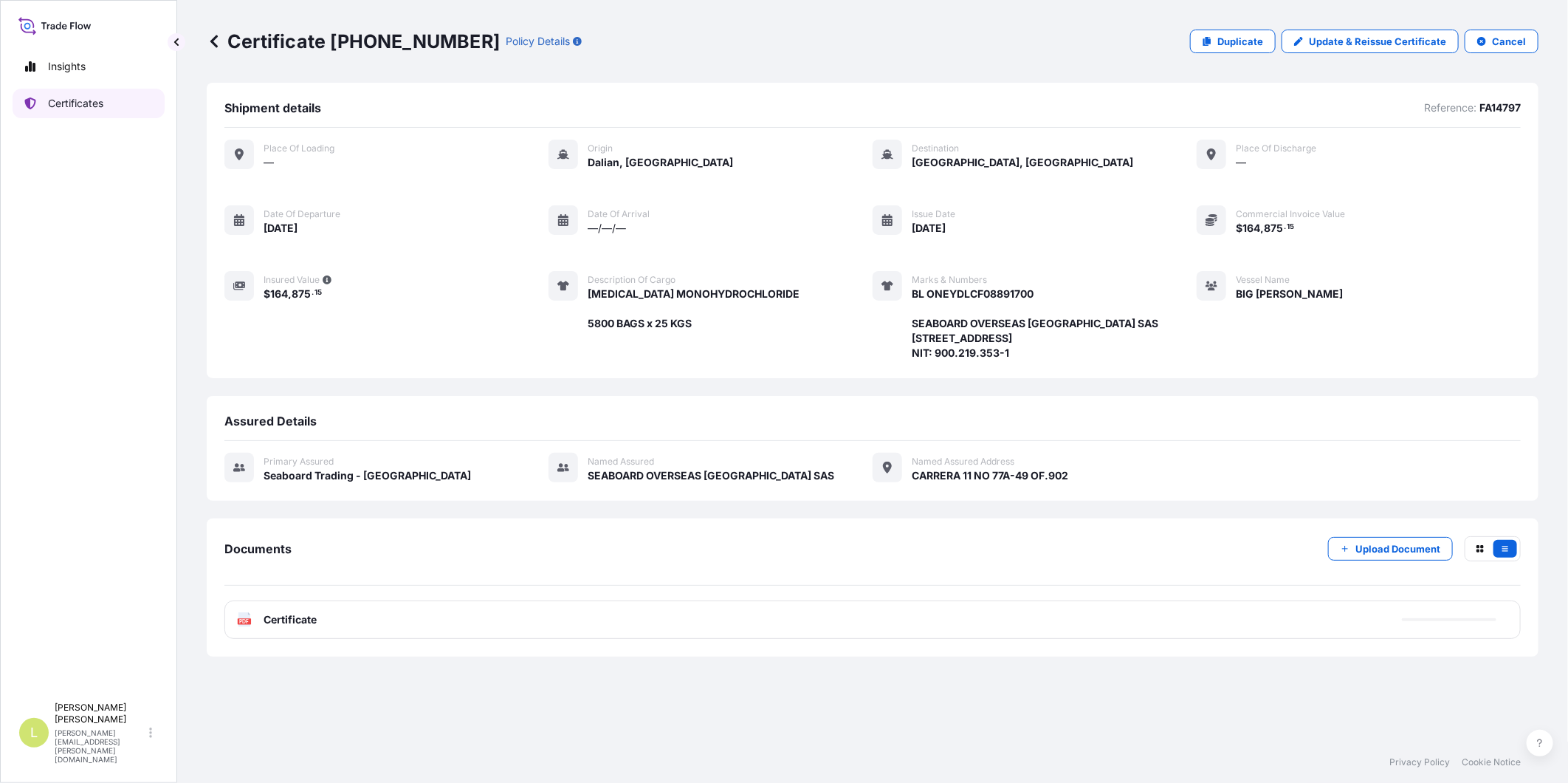
click at [95, 101] on p "Certificates" at bounding box center [76, 103] width 56 height 15
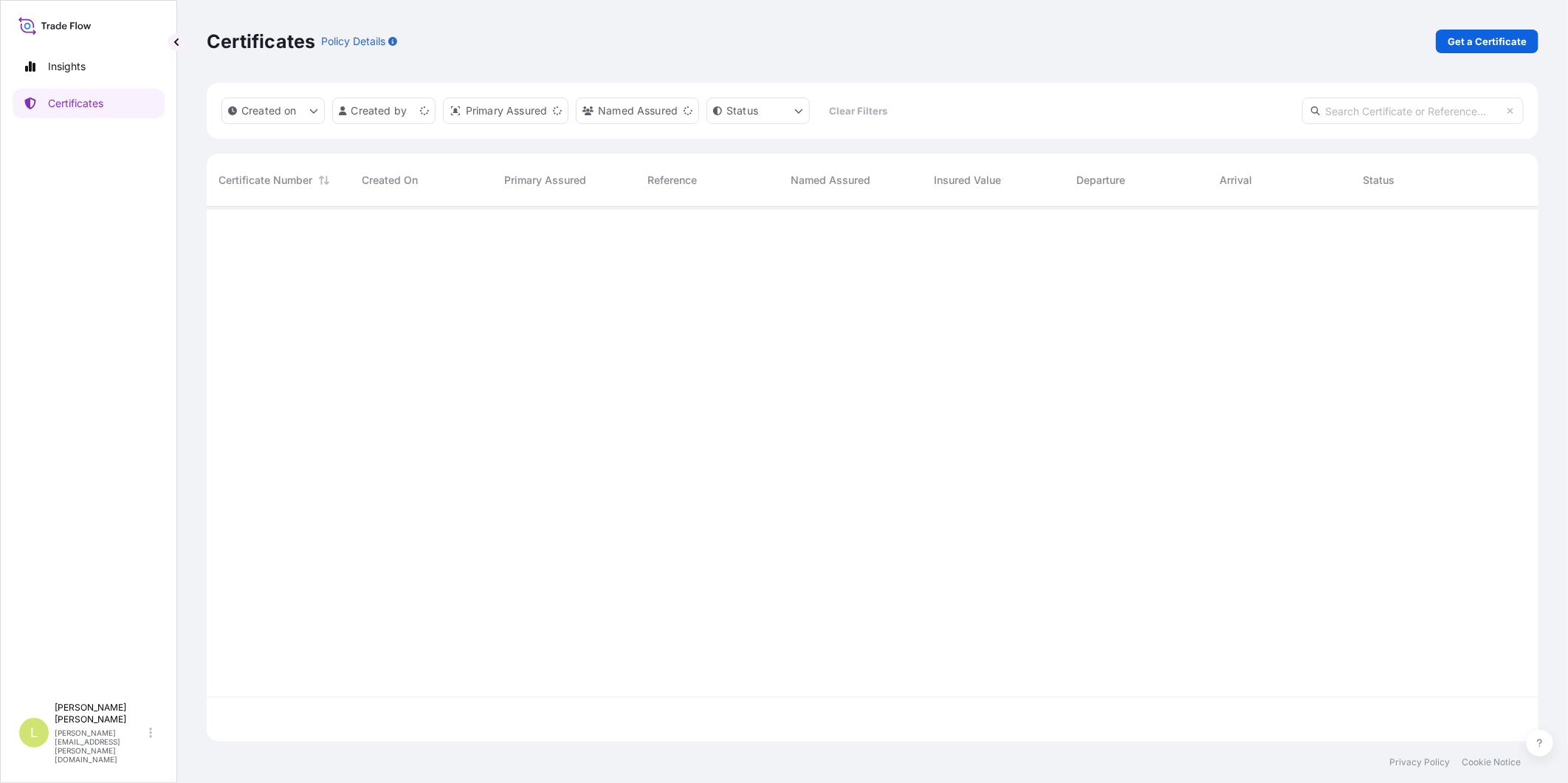
scroll to position [530, 1319]
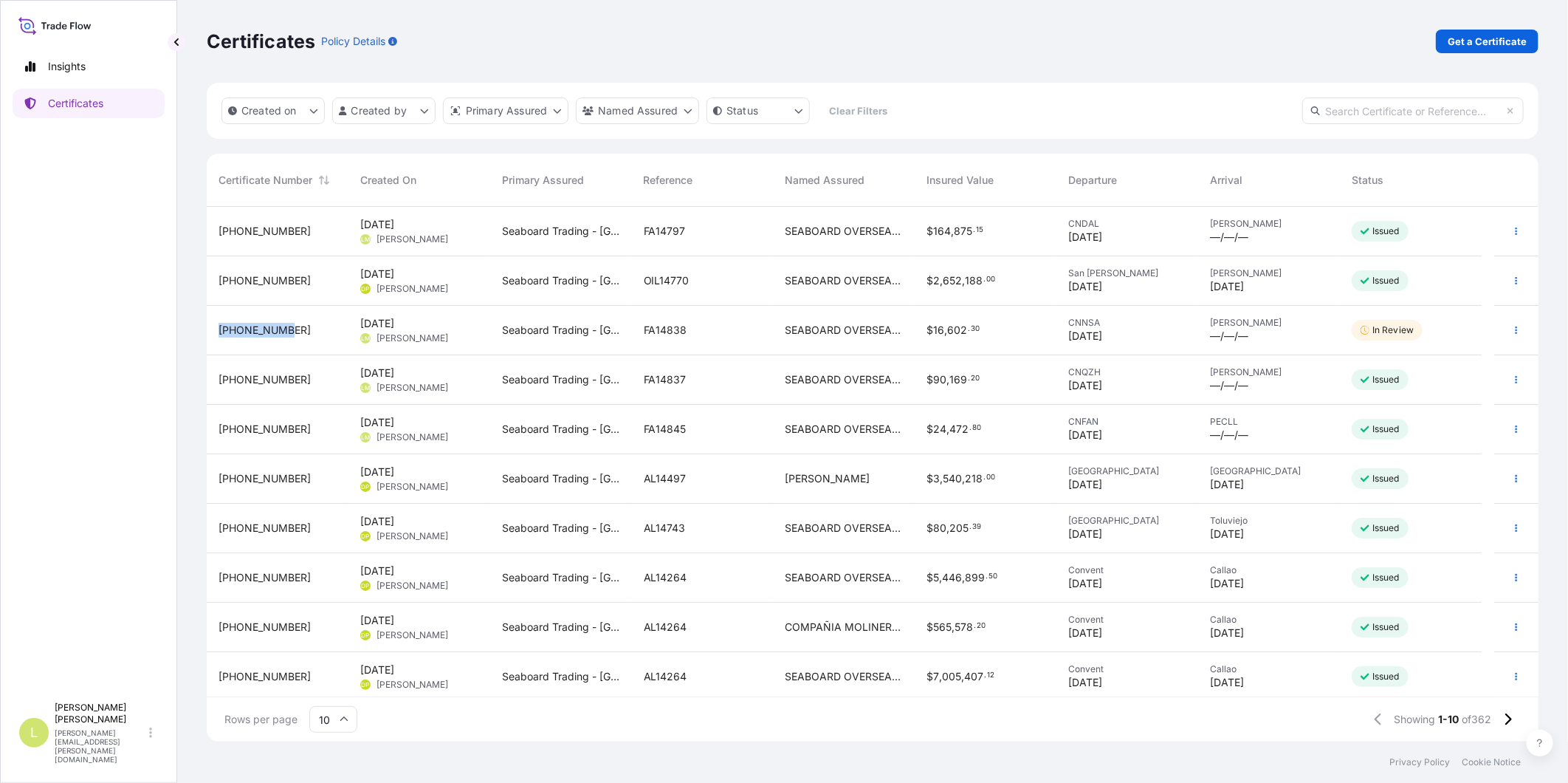
drag, startPoint x: 279, startPoint y: 325, endPoint x: 220, endPoint y: 329, distance: 59.1
click at [220, 329] on div "[PHONE_NUMBER]" at bounding box center [277, 329] width 118 height 15
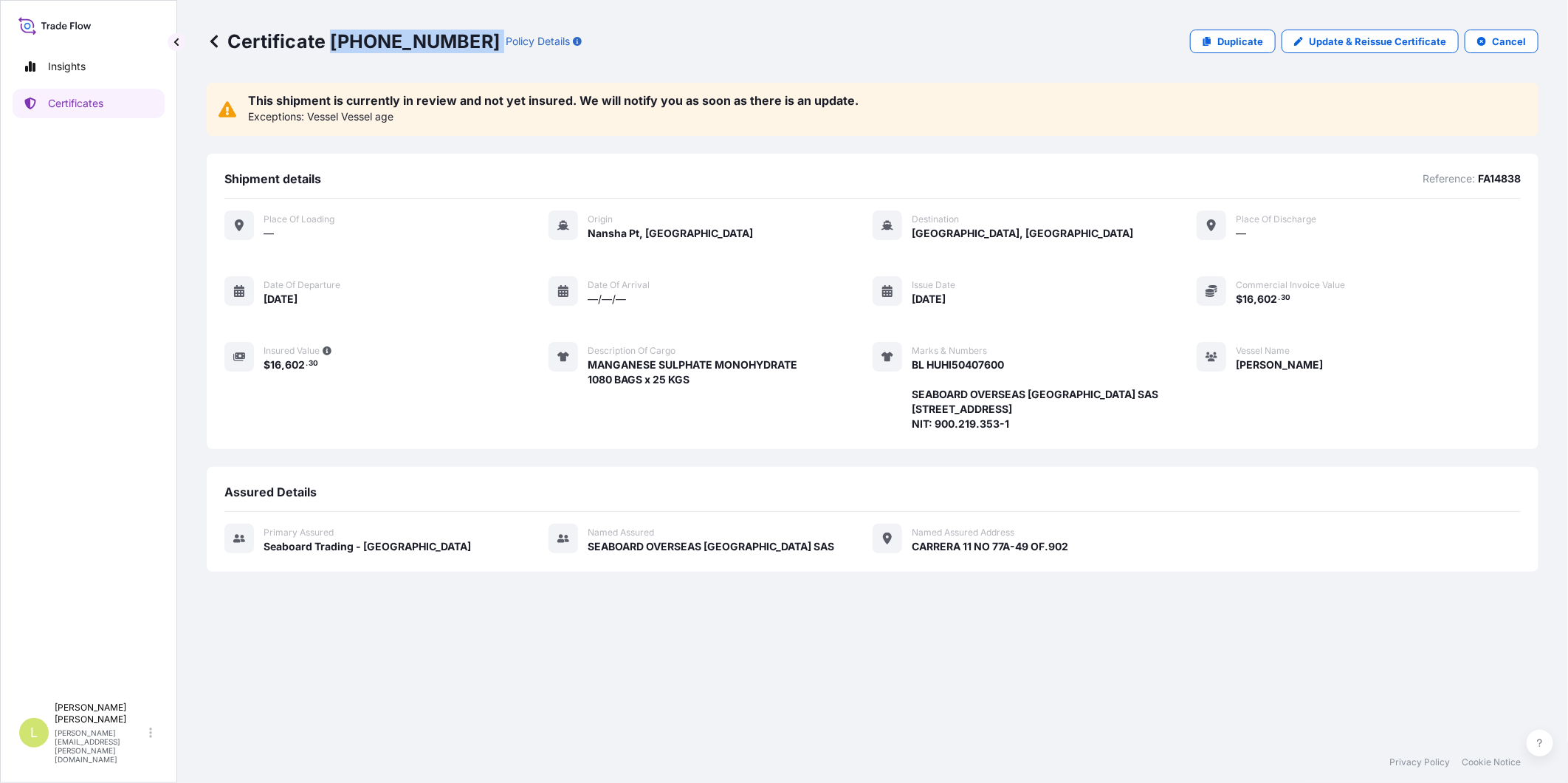
drag, startPoint x: 332, startPoint y: 41, endPoint x: 447, endPoint y: 43, distance: 115.0
click at [447, 43] on div "Certificate [PHONE_NUMBER] Policy Details" at bounding box center [394, 41] width 375 height 23
copy p "[PHONE_NUMBER]"
click at [464, 636] on div "This shipment is currently in review and not yet insured. We will notify you as…" at bounding box center [872, 412] width 1332 height 659
